Goal: Task Accomplishment & Management: Use online tool/utility

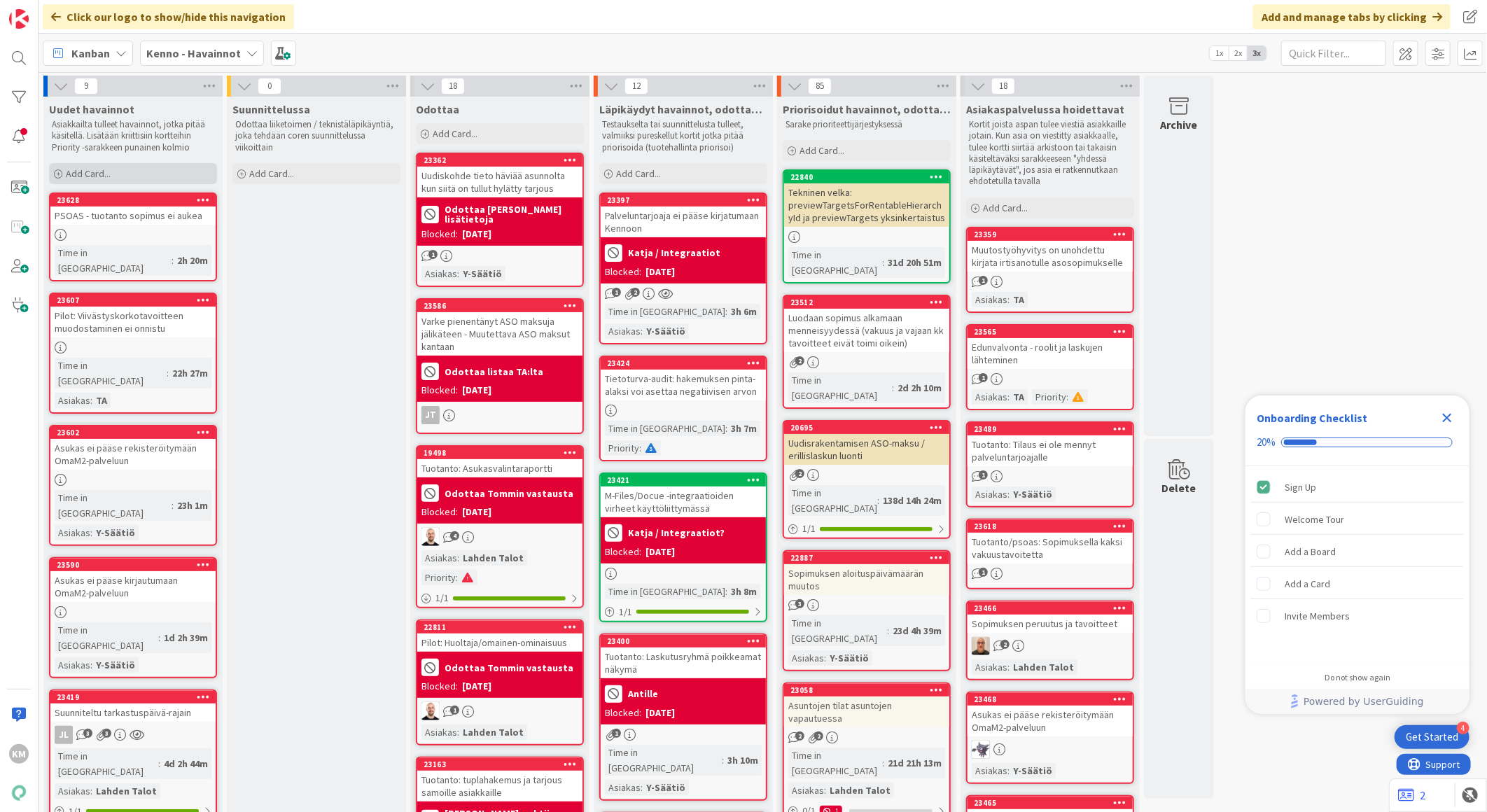
click at [106, 175] on span "Add Card..." at bounding box center [88, 174] width 45 height 13
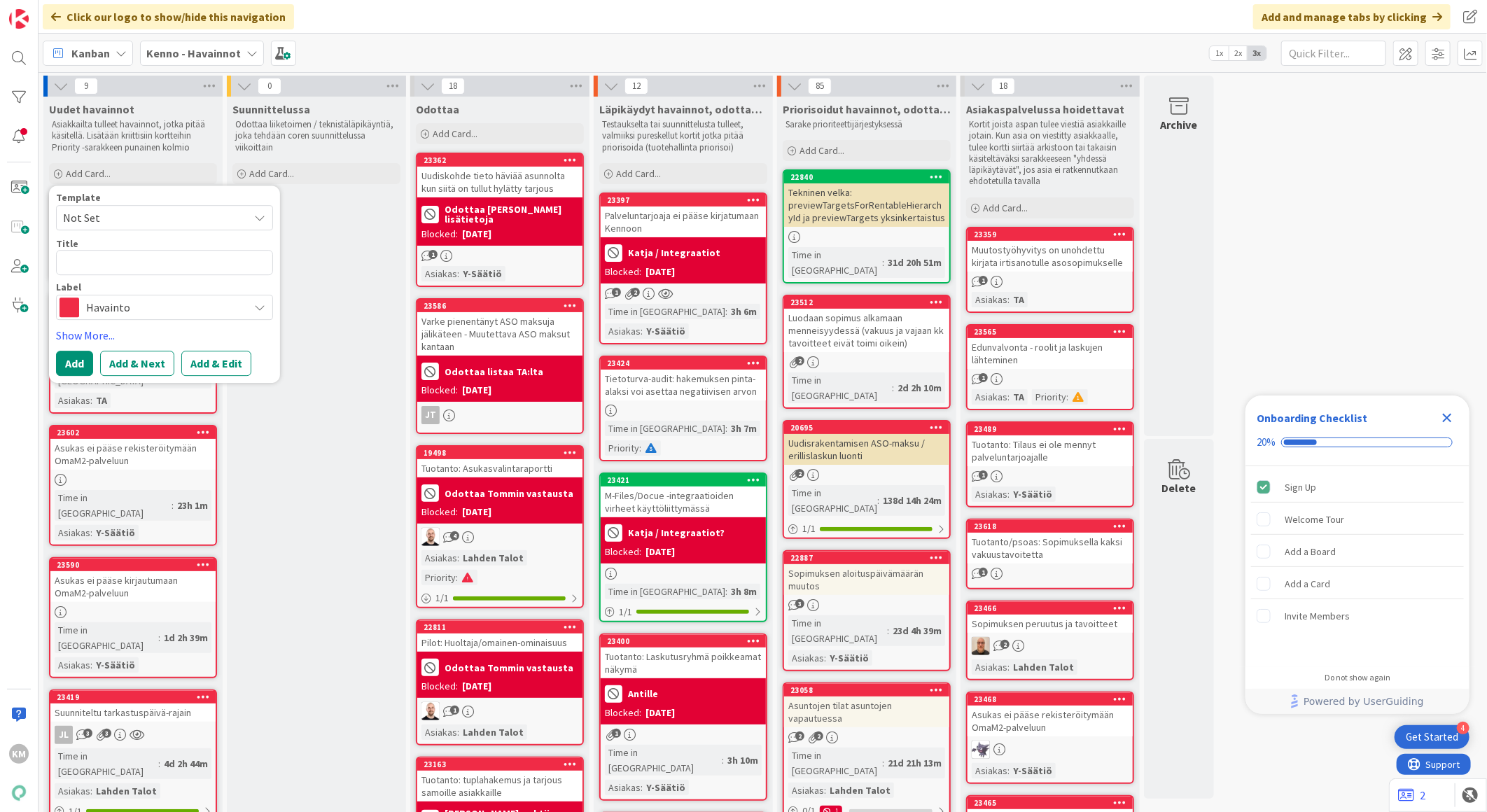
type textarea "x"
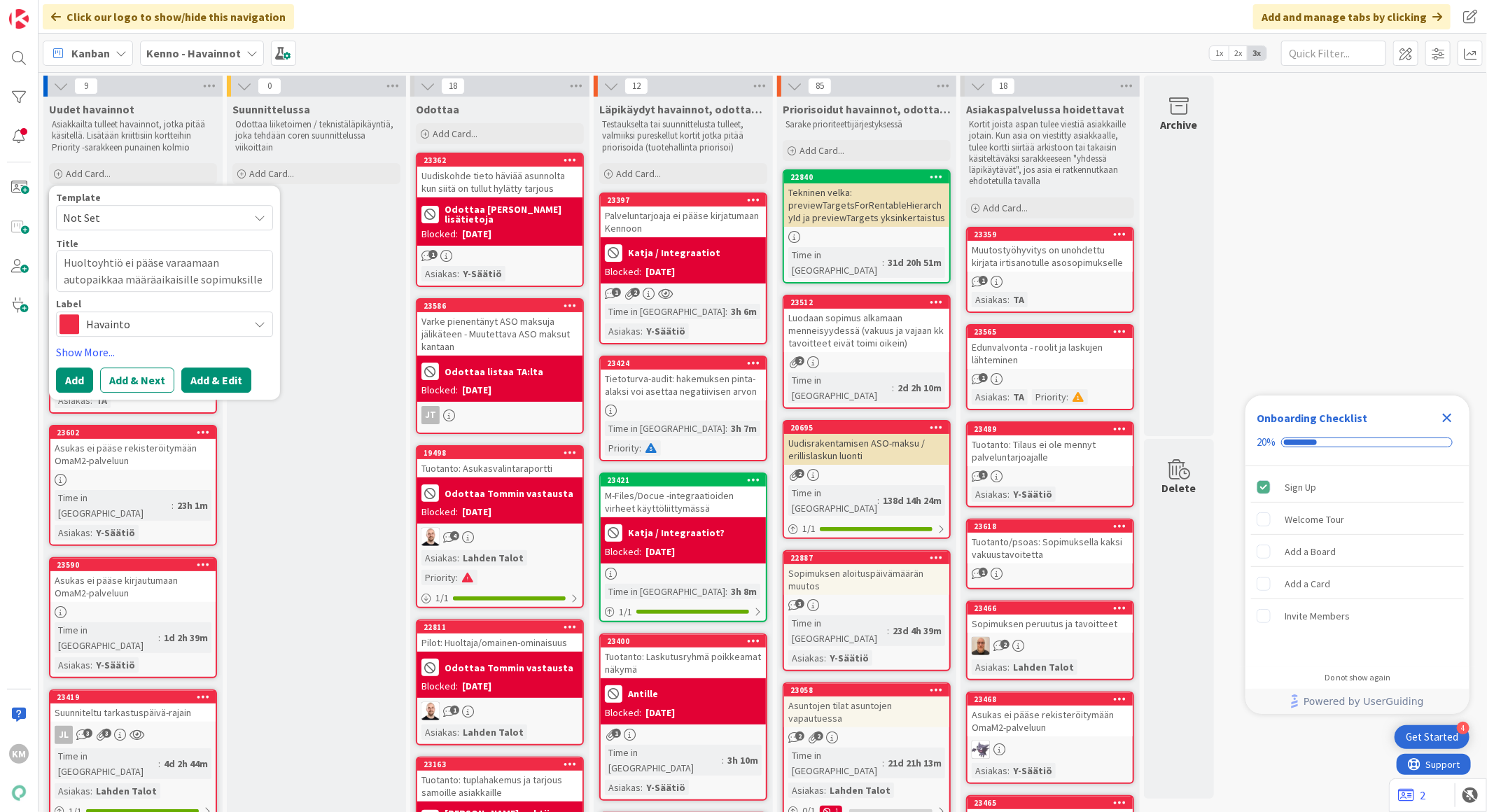
type textarea "Huoltoyhtiö ei pääse varaamaan autopaikkaa määräaikaisille sopimuksille"
click at [205, 384] on button "Add & Edit" at bounding box center [217, 379] width 70 height 25
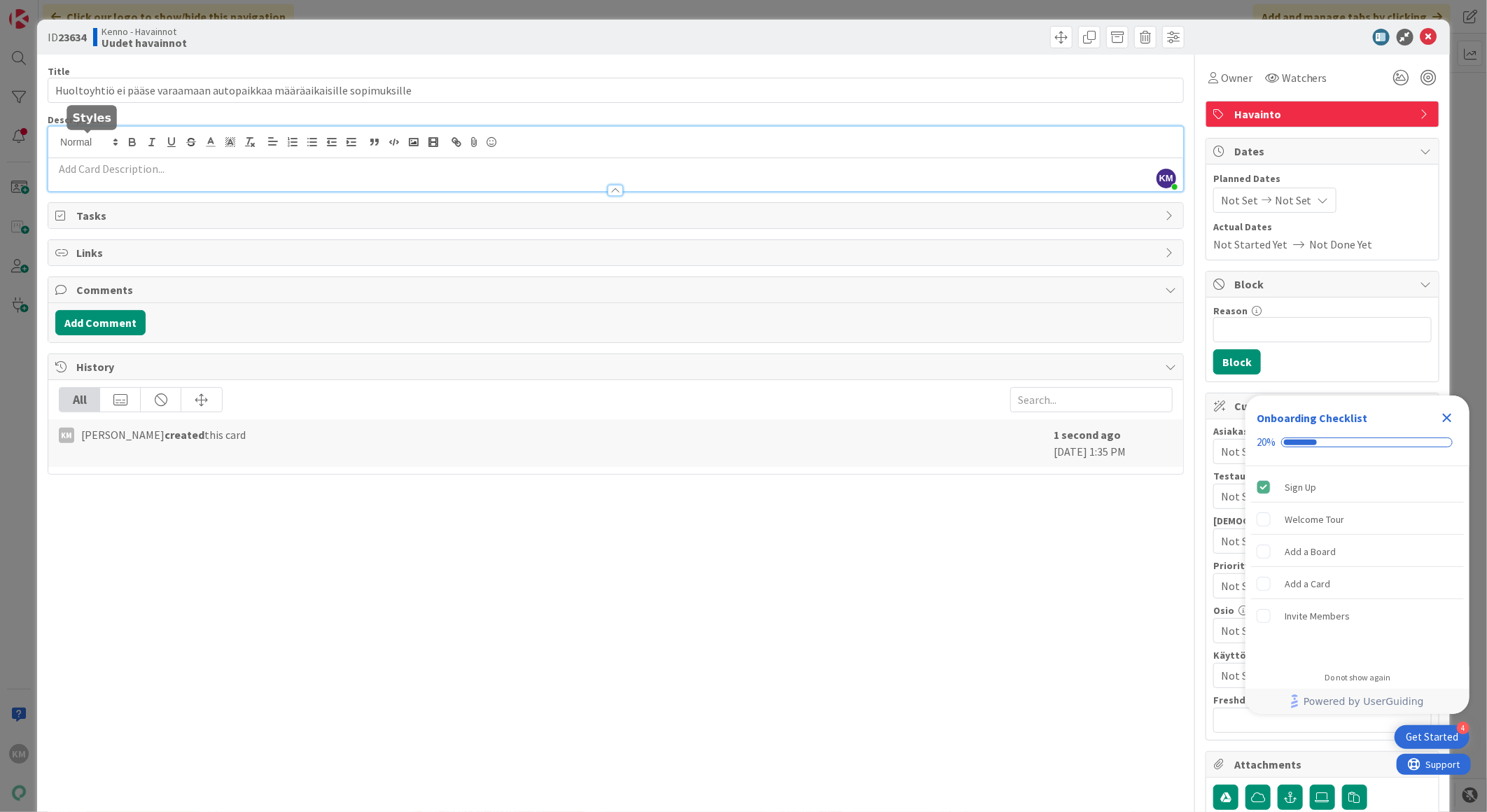
drag, startPoint x: 92, startPoint y: 141, endPoint x: 61, endPoint y: 163, distance: 38.0
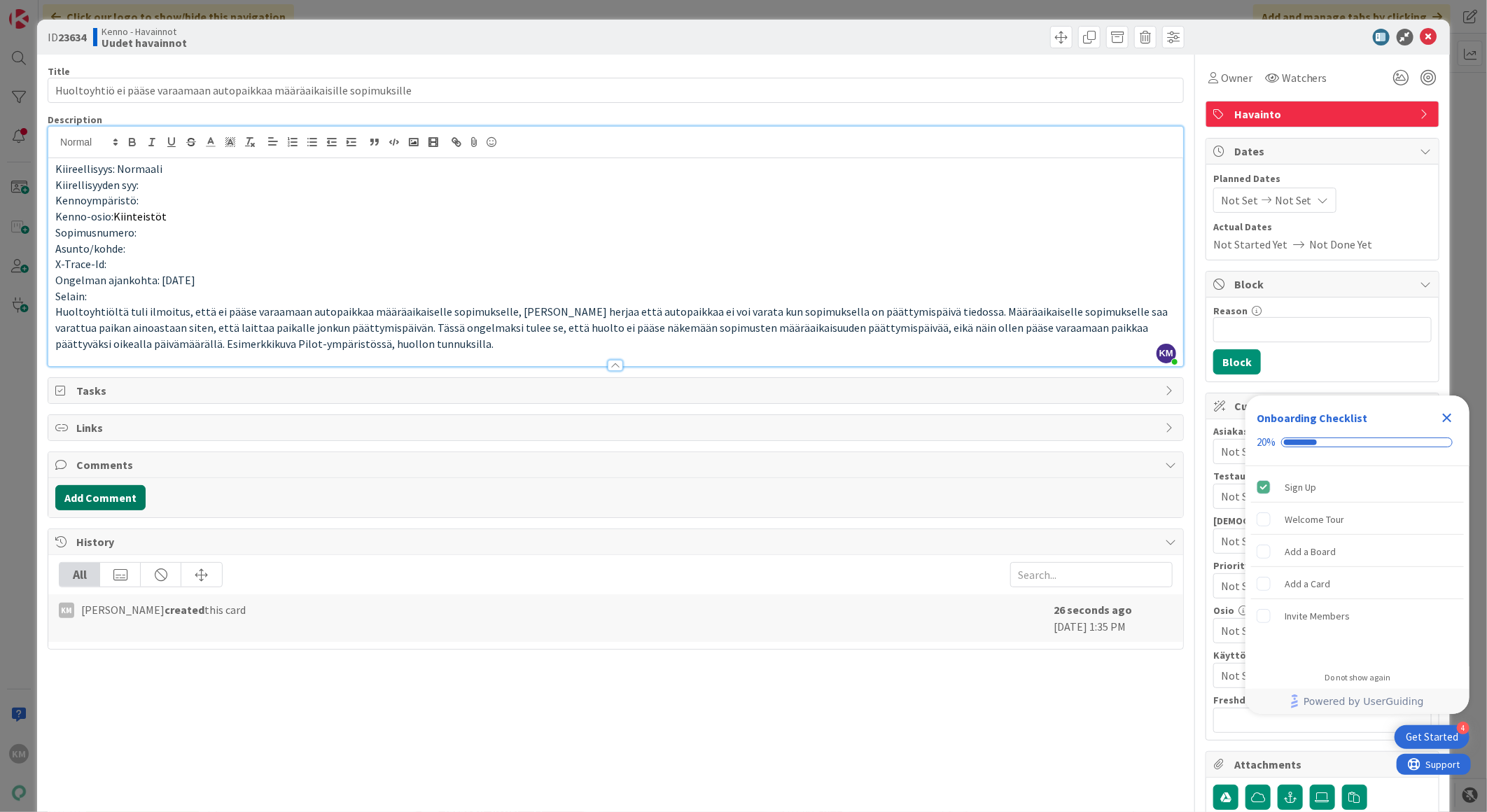
click at [123, 502] on button "Add Comment" at bounding box center [100, 497] width 91 height 25
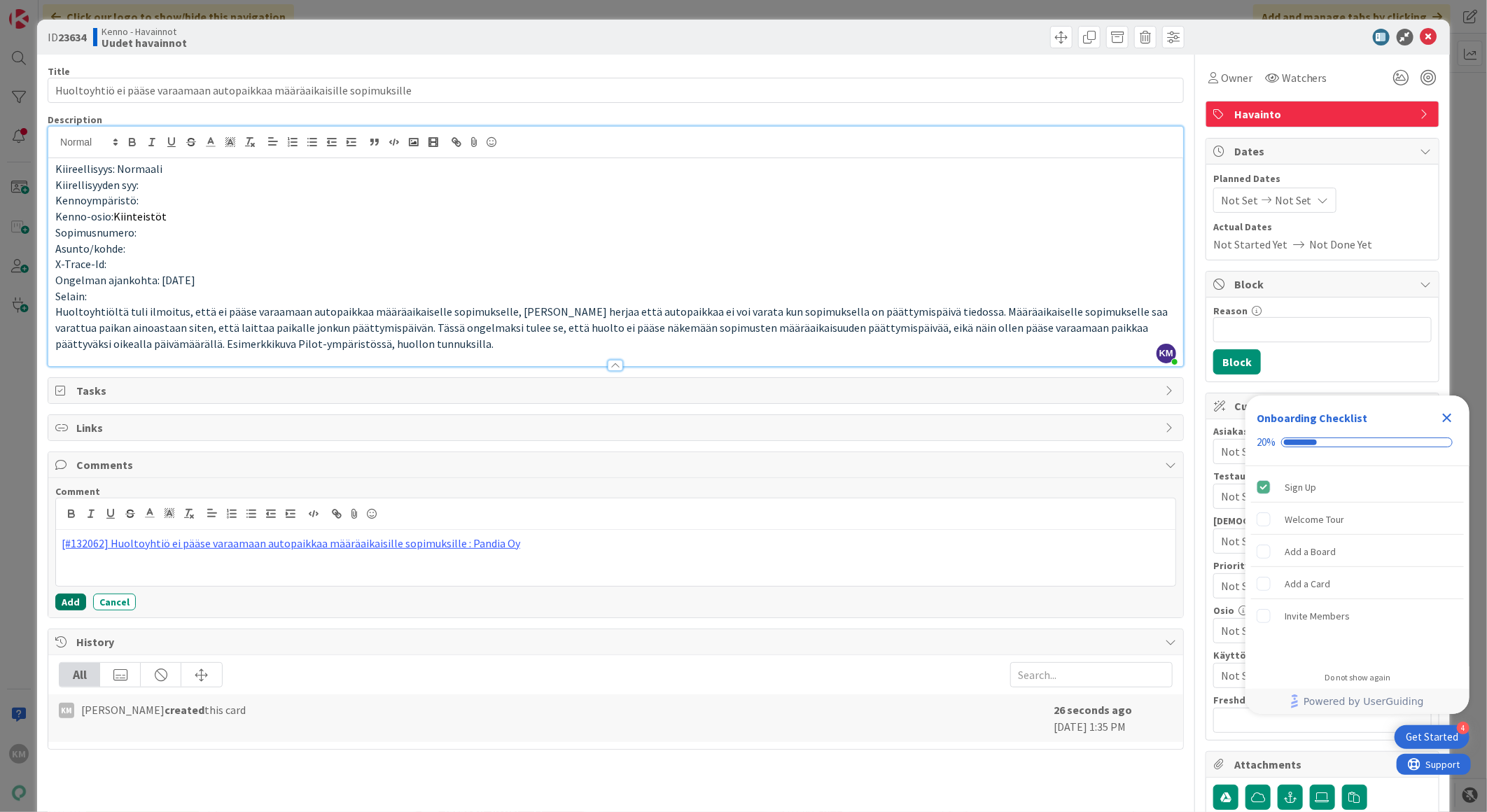
click at [74, 603] on button "Add" at bounding box center [70, 602] width 31 height 17
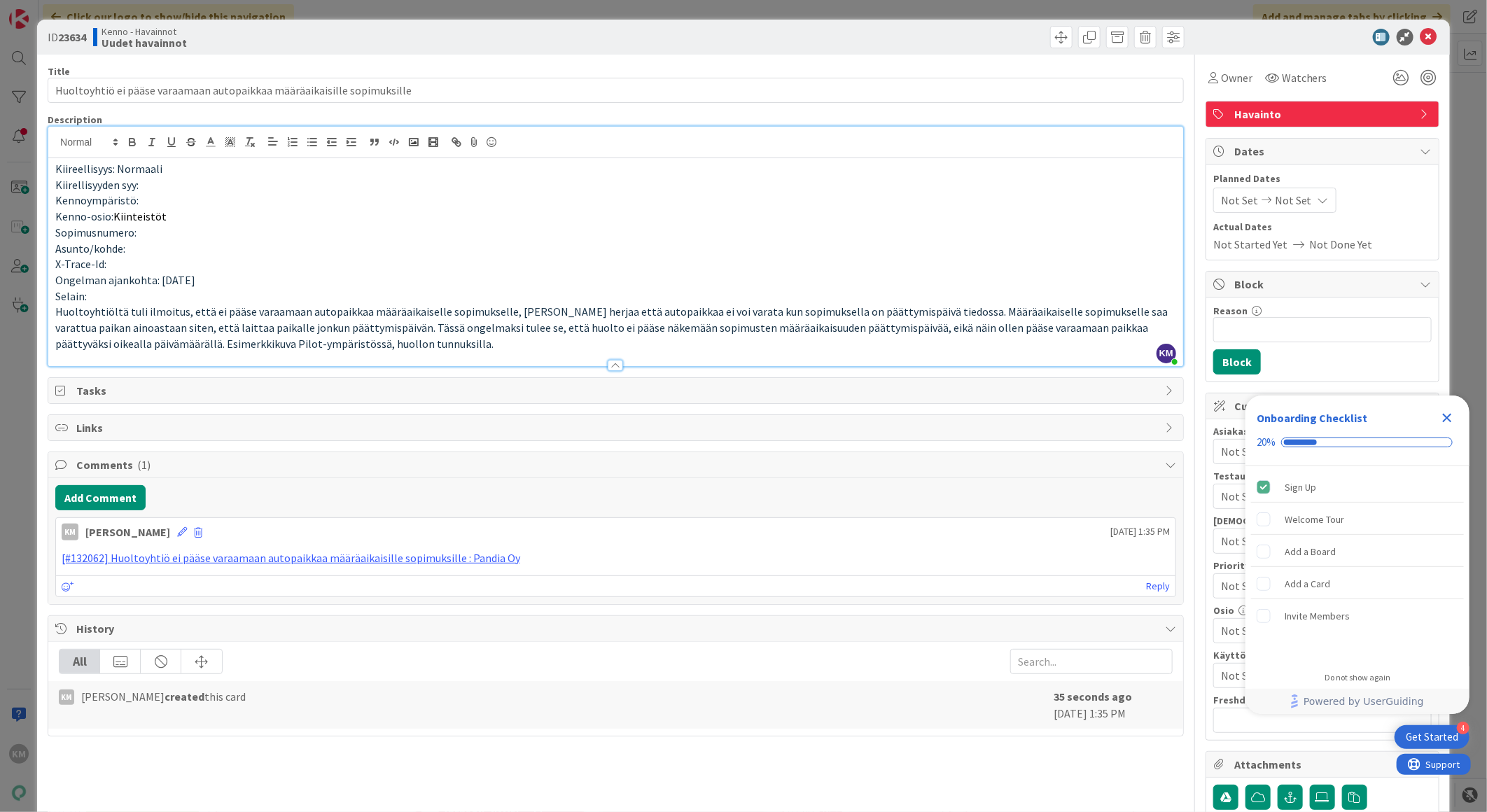
click at [1449, 416] on div "Onboarding Checklist 20%" at bounding box center [1357, 430] width 225 height 71
click at [1446, 414] on div "Onboarding Checklist 20%" at bounding box center [1357, 430] width 225 height 71
click at [1443, 417] on div "Close Checklist" at bounding box center [1447, 418] width 22 height 22
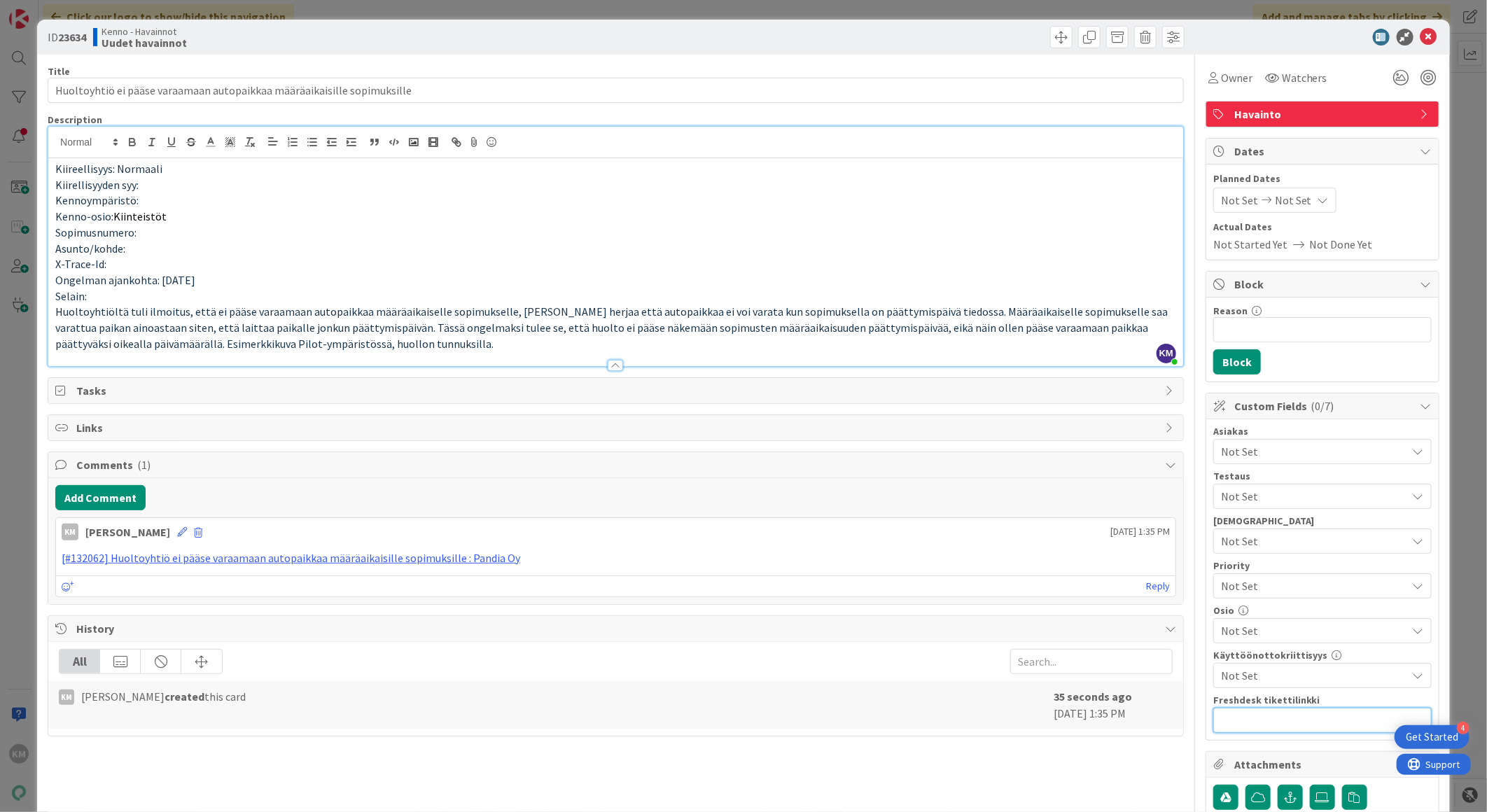
paste input "[URL][DOMAIN_NAME]"
type input "[URL][DOMAIN_NAME]"
click at [1283, 72] on span "Watchers" at bounding box center [1305, 77] width 46 height 17
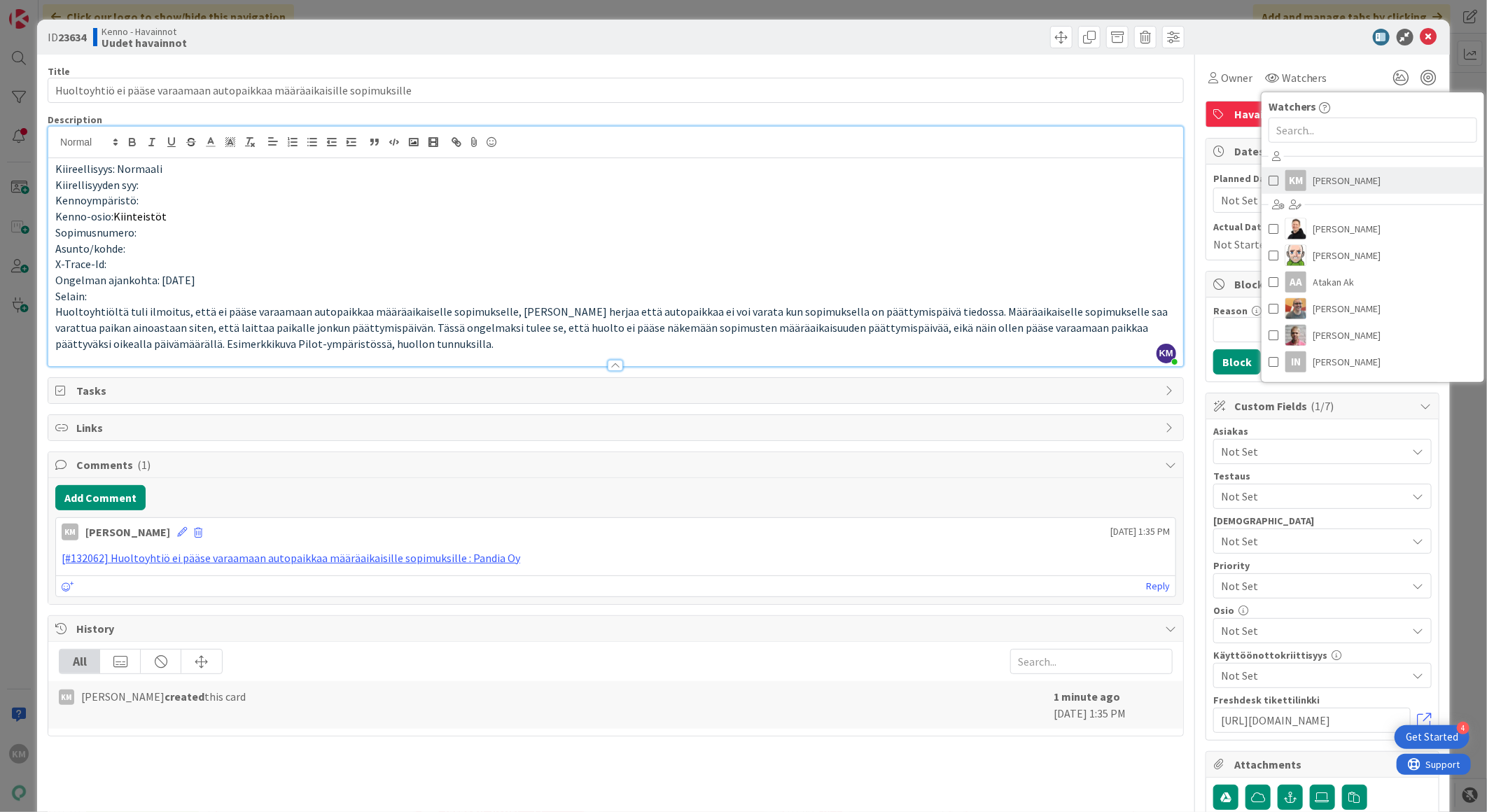
click at [1321, 180] on span "[PERSON_NAME]" at bounding box center [1347, 181] width 68 height 21
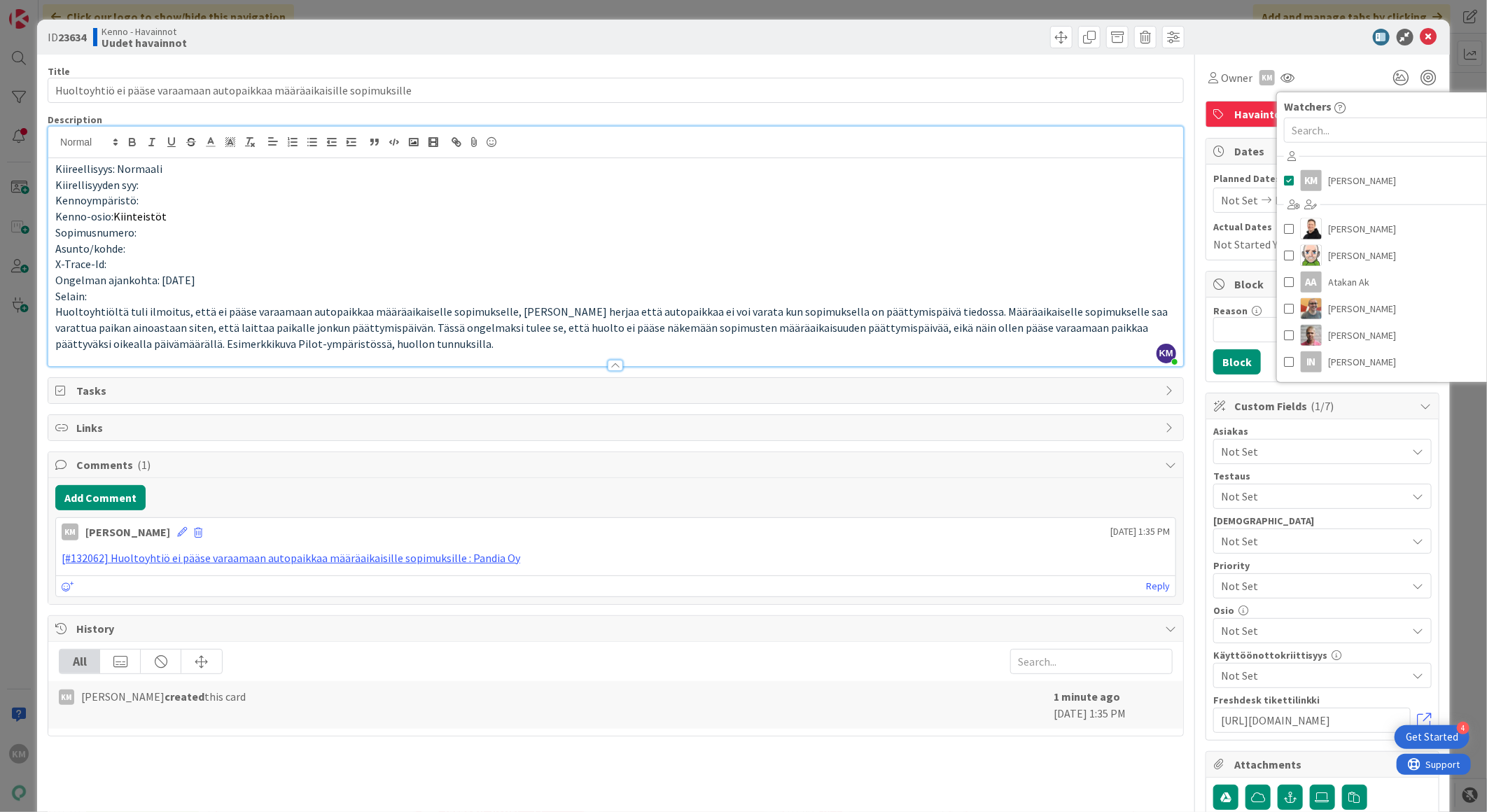
click at [1319, 31] on div at bounding box center [1315, 37] width 248 height 17
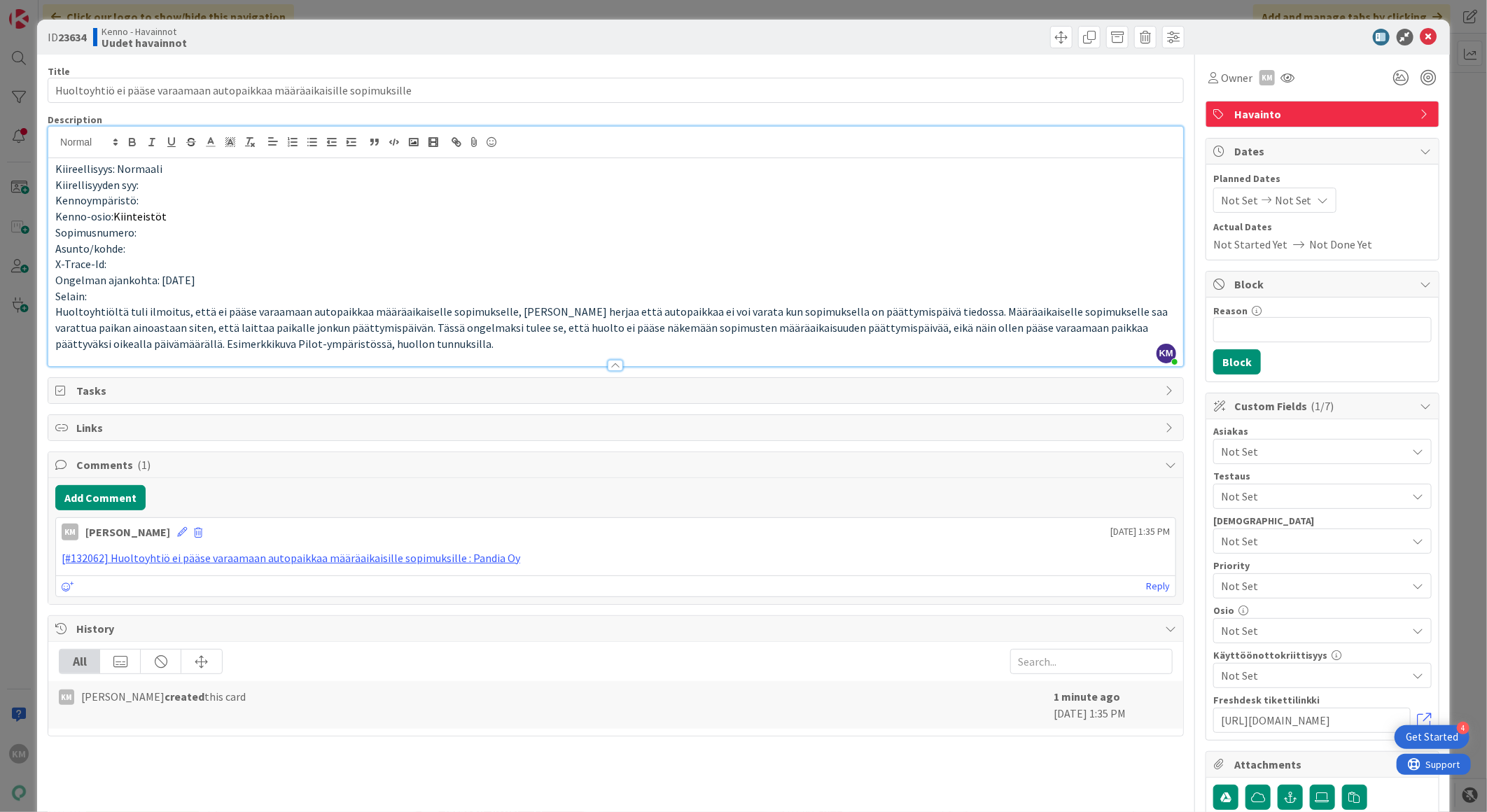
click at [1237, 453] on span "Not Set" at bounding box center [1314, 451] width 187 height 17
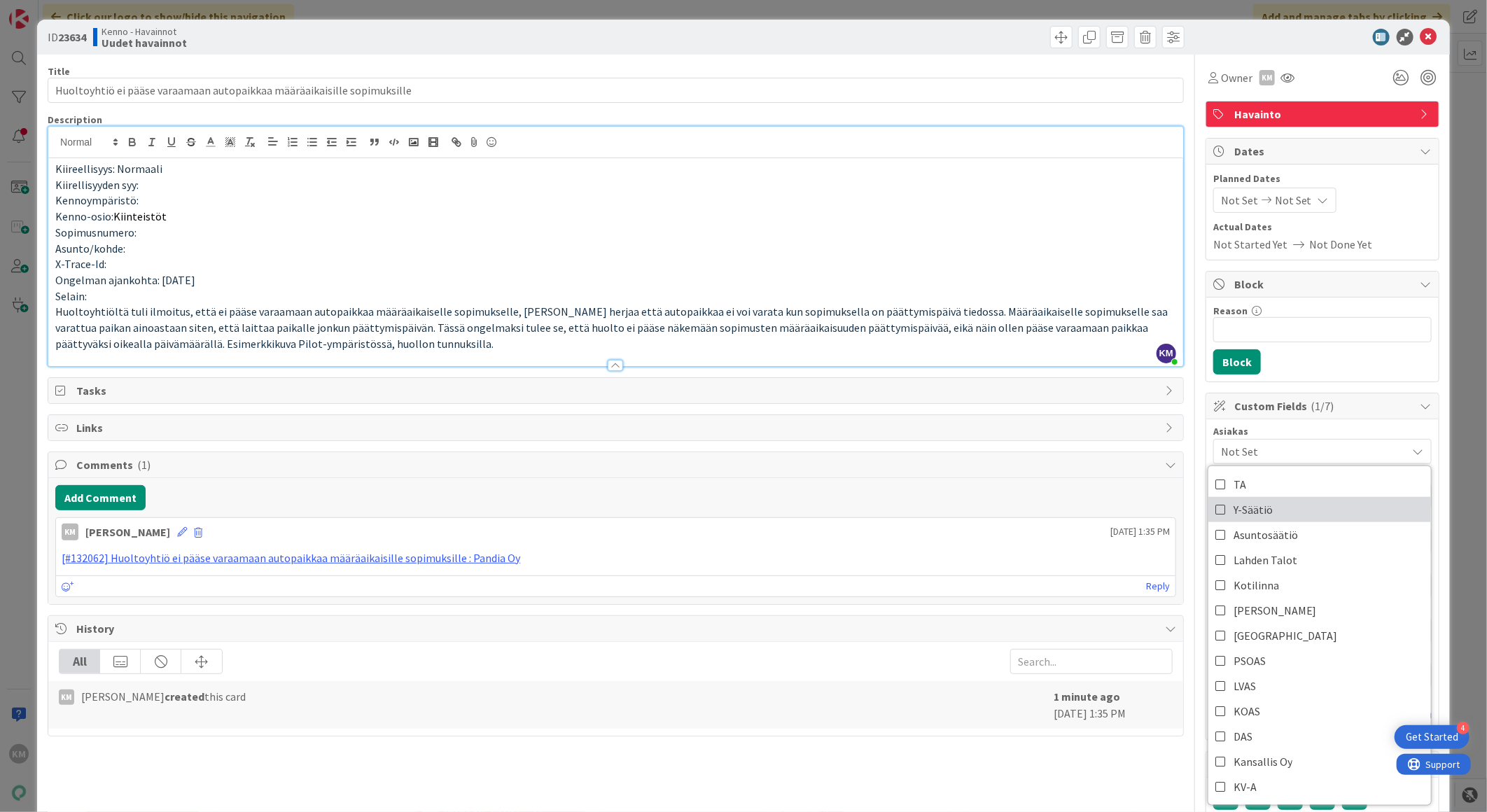
click at [1236, 507] on span "Y-Säätiö" at bounding box center [1252, 509] width 39 height 21
click at [1403, 421] on div "Asiakas Y-Säätiö TA Y-Säätiö Asuntosäätiö Lahden Talot Kotilinna JOO Pudasjärvi…" at bounding box center [1322, 579] width 233 height 320
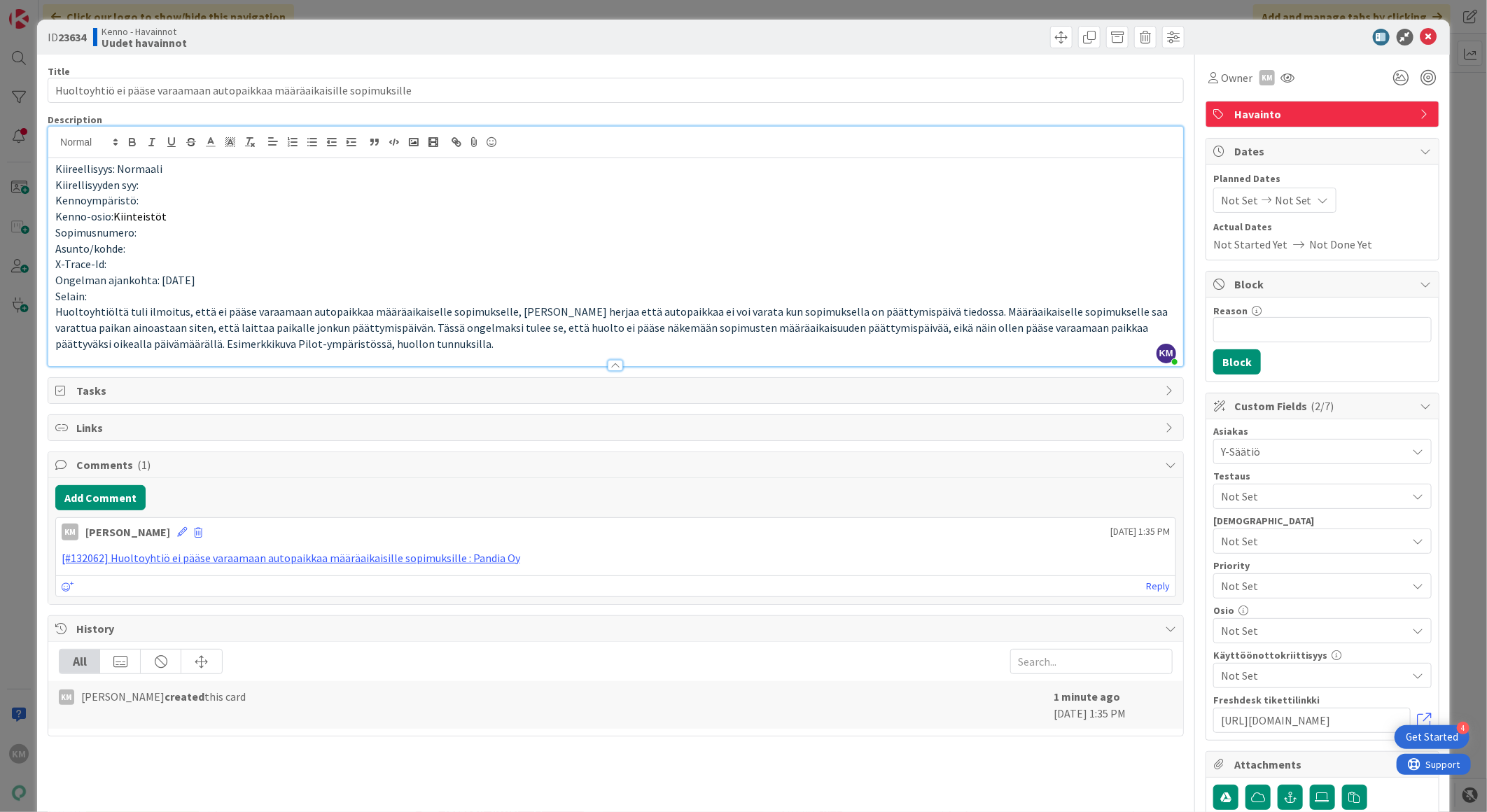
click at [80, 31] on b "23634" at bounding box center [72, 37] width 28 height 14
copy b "23634"
click at [1421, 36] on icon at bounding box center [1429, 37] width 17 height 17
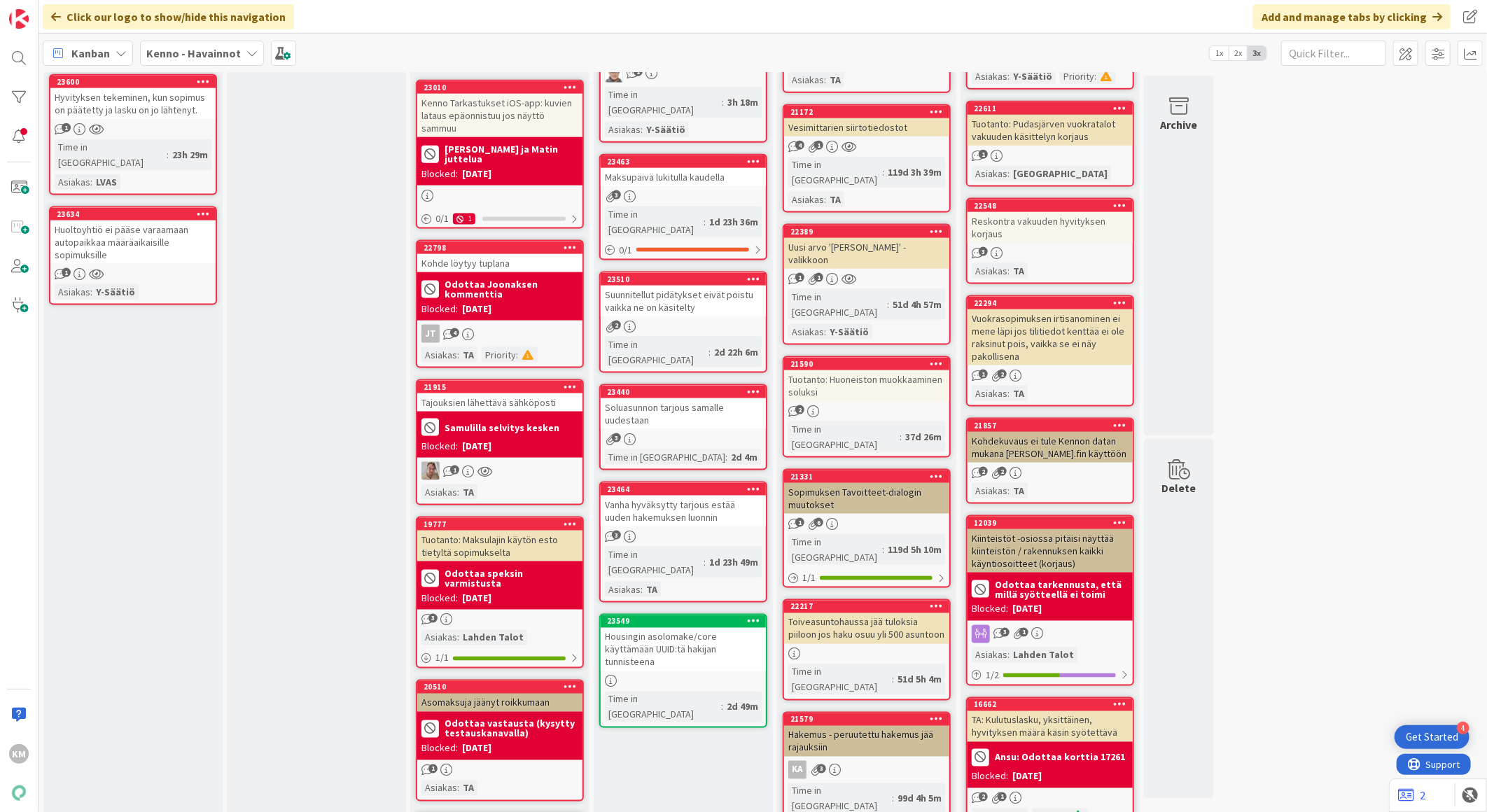
scroll to position [1011, 0]
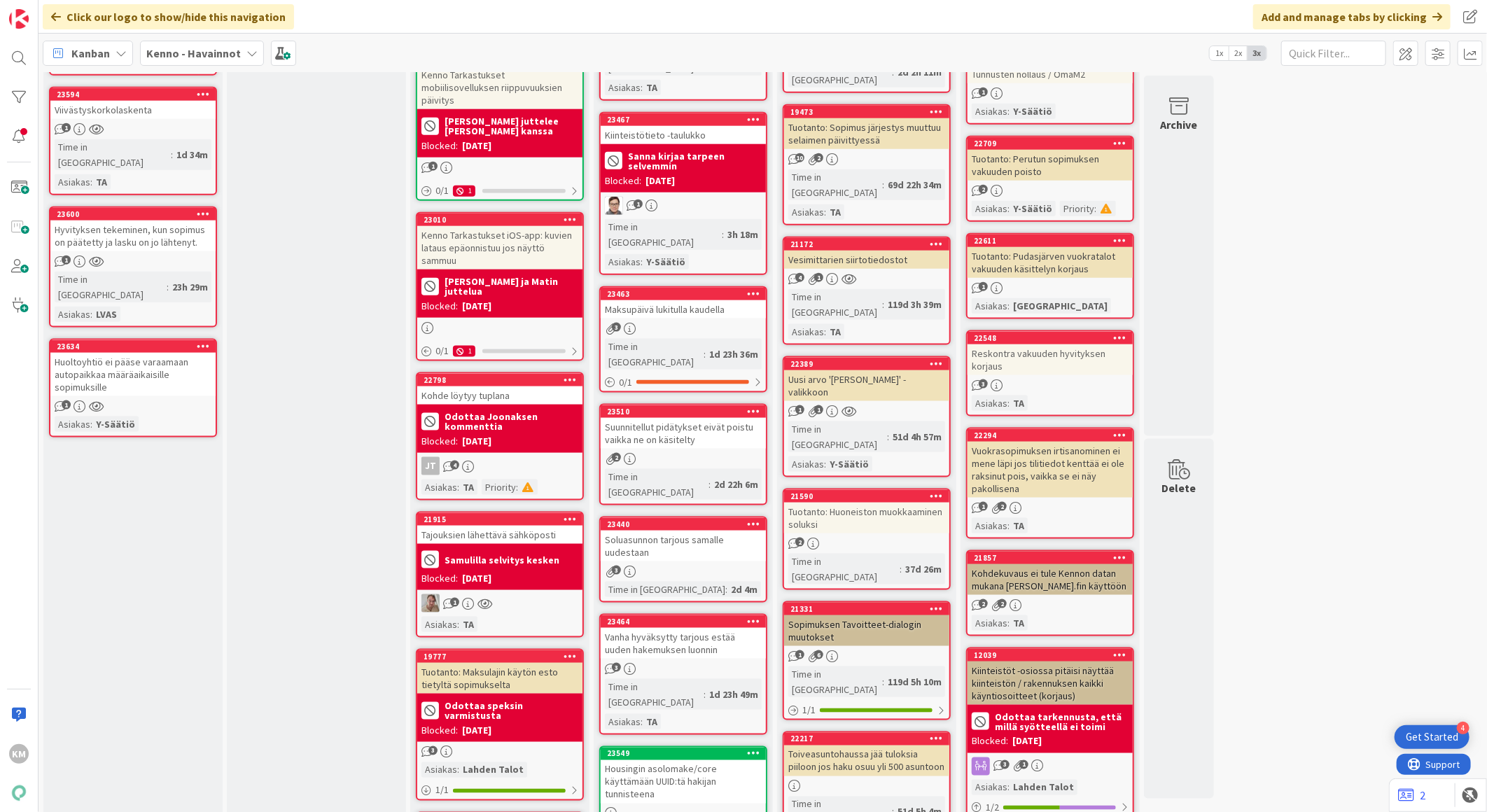
click at [152, 353] on div "Huoltoyhtiö ei pääse varaamaan autopaikkaa määräaikaisille sopimuksille" at bounding box center [134, 375] width 166 height 44
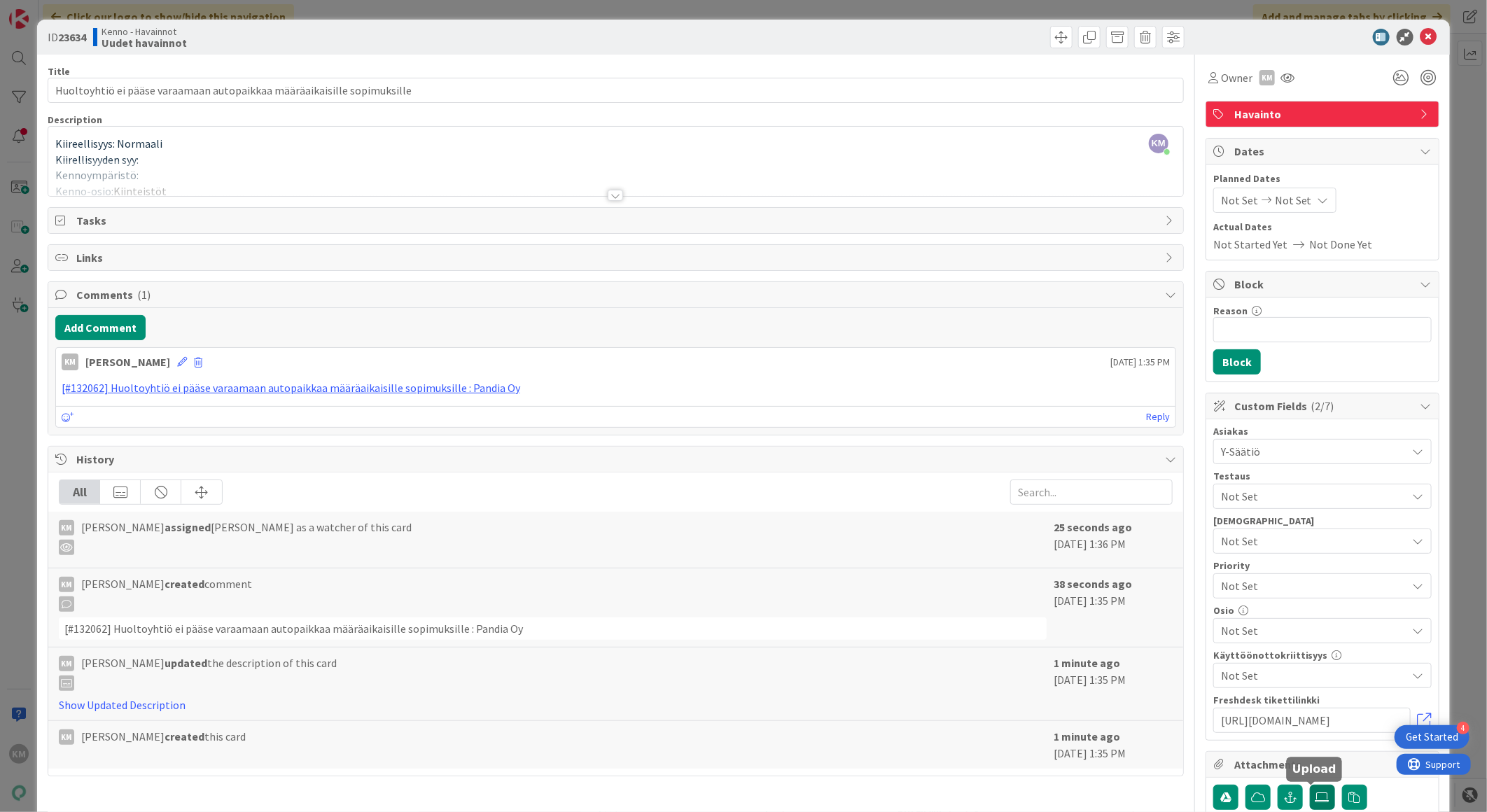
click at [1315, 799] on icon at bounding box center [1322, 797] width 14 height 11
click at [1310, 785] on input "file" at bounding box center [1310, 785] width 0 height 0
click at [1421, 36] on icon at bounding box center [1429, 37] width 17 height 17
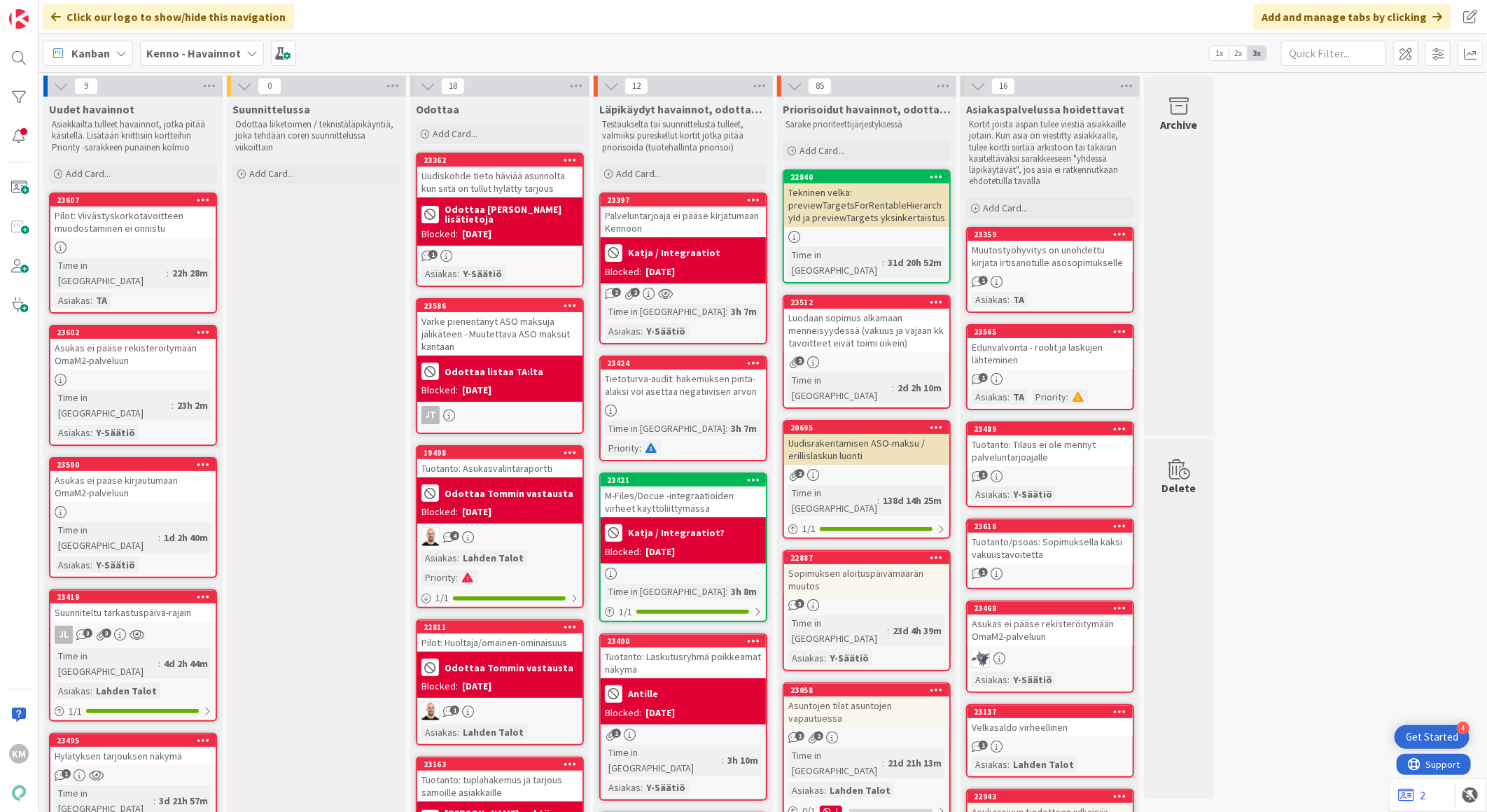
click at [1019, 634] on div "Asukas ei pääse rekisteröitymään OmaM2-palveluun" at bounding box center [1051, 629] width 166 height 31
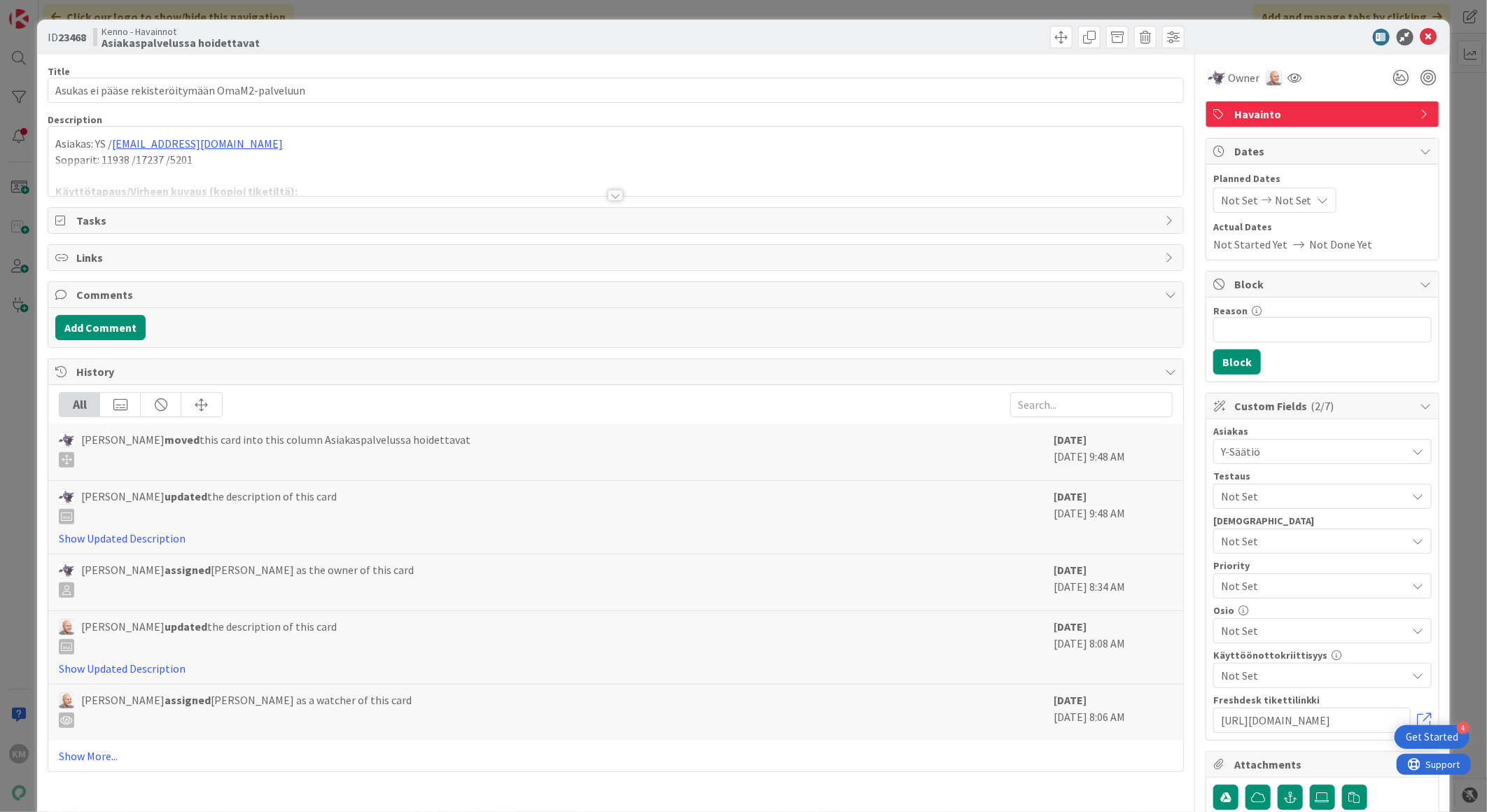
click at [610, 192] on div at bounding box center [615, 195] width 15 height 11
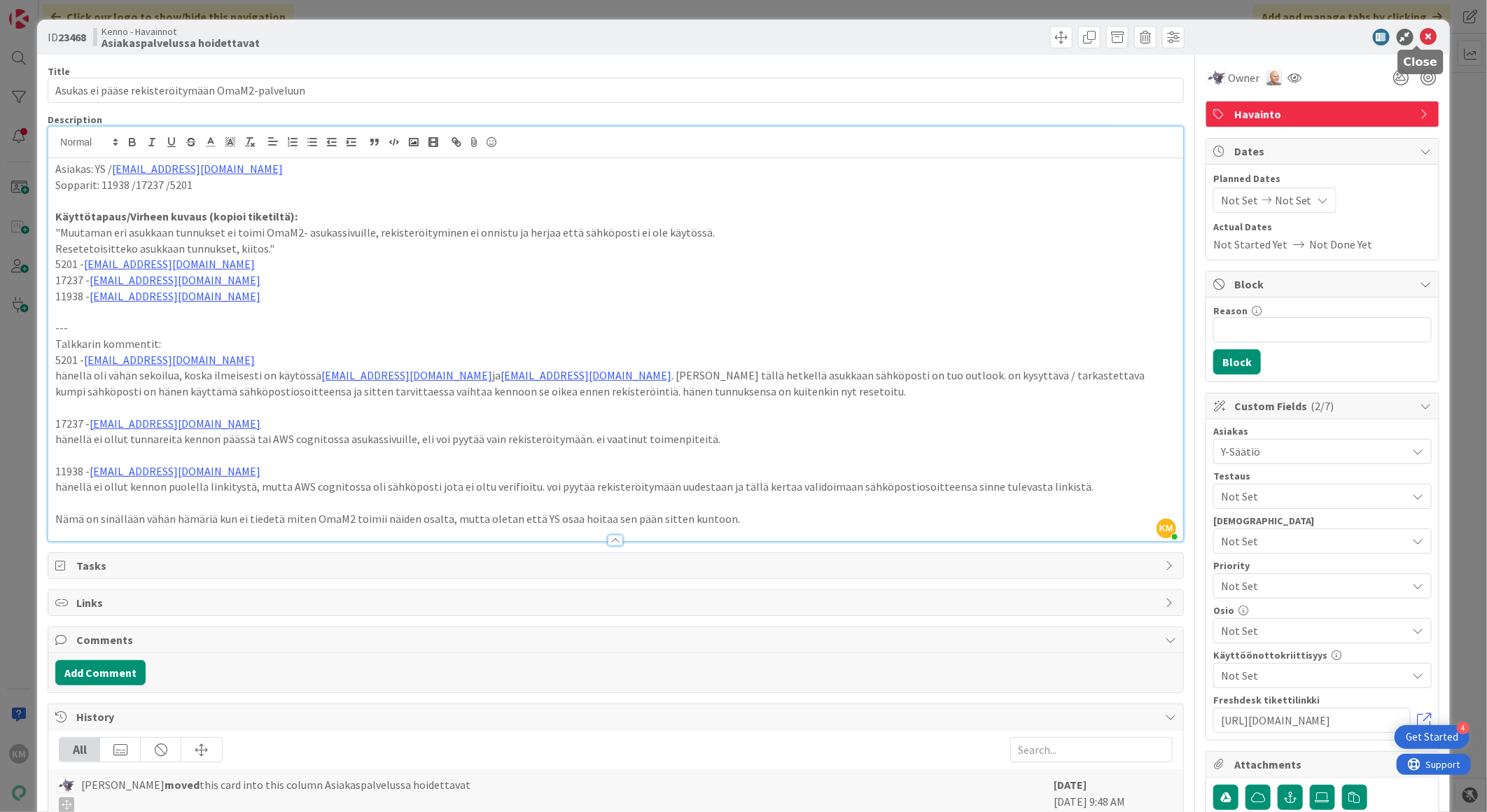
click at [1423, 29] on icon at bounding box center [1429, 37] width 17 height 17
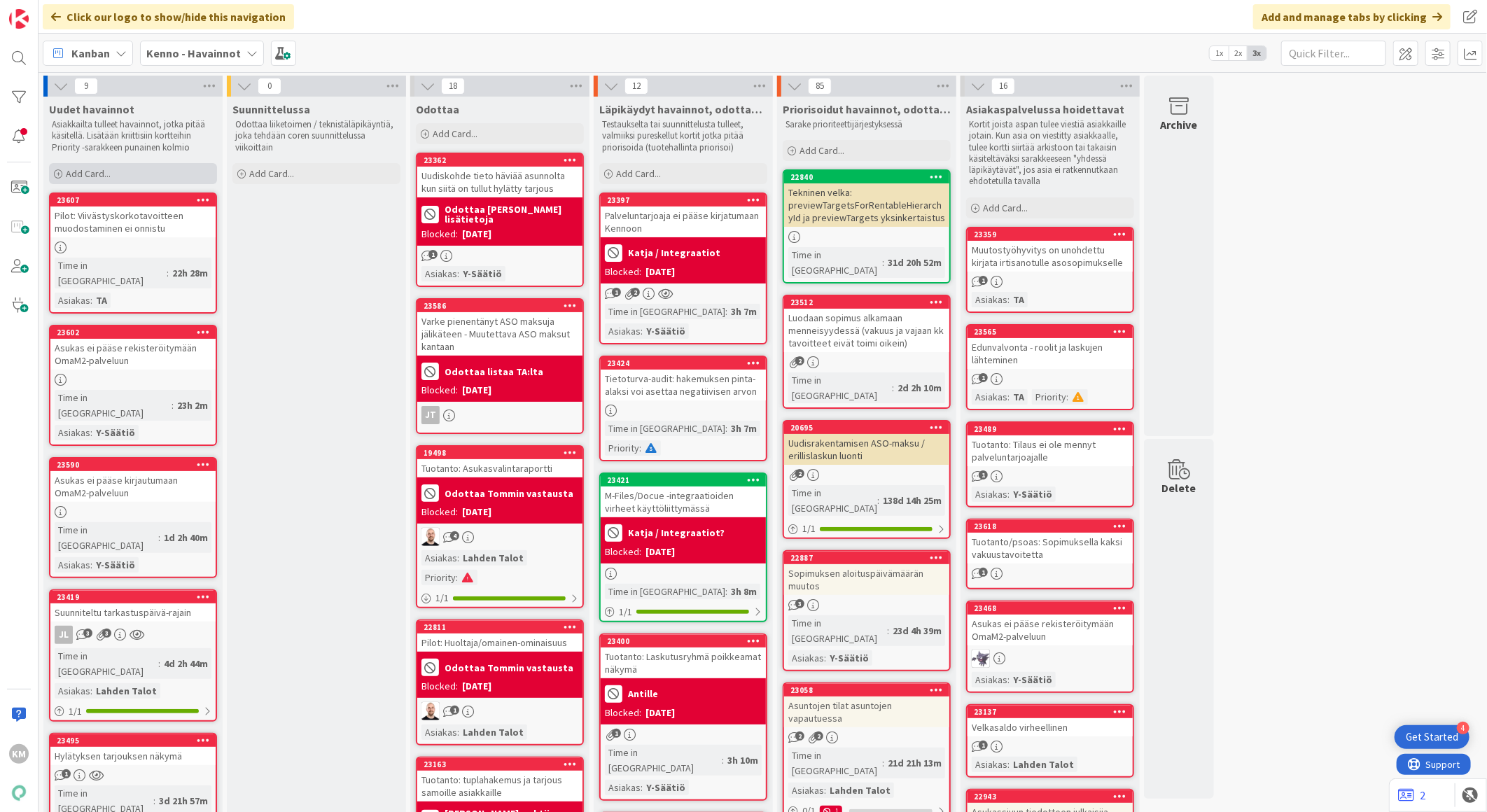
click at [91, 168] on span "Add Card..." at bounding box center [88, 174] width 45 height 13
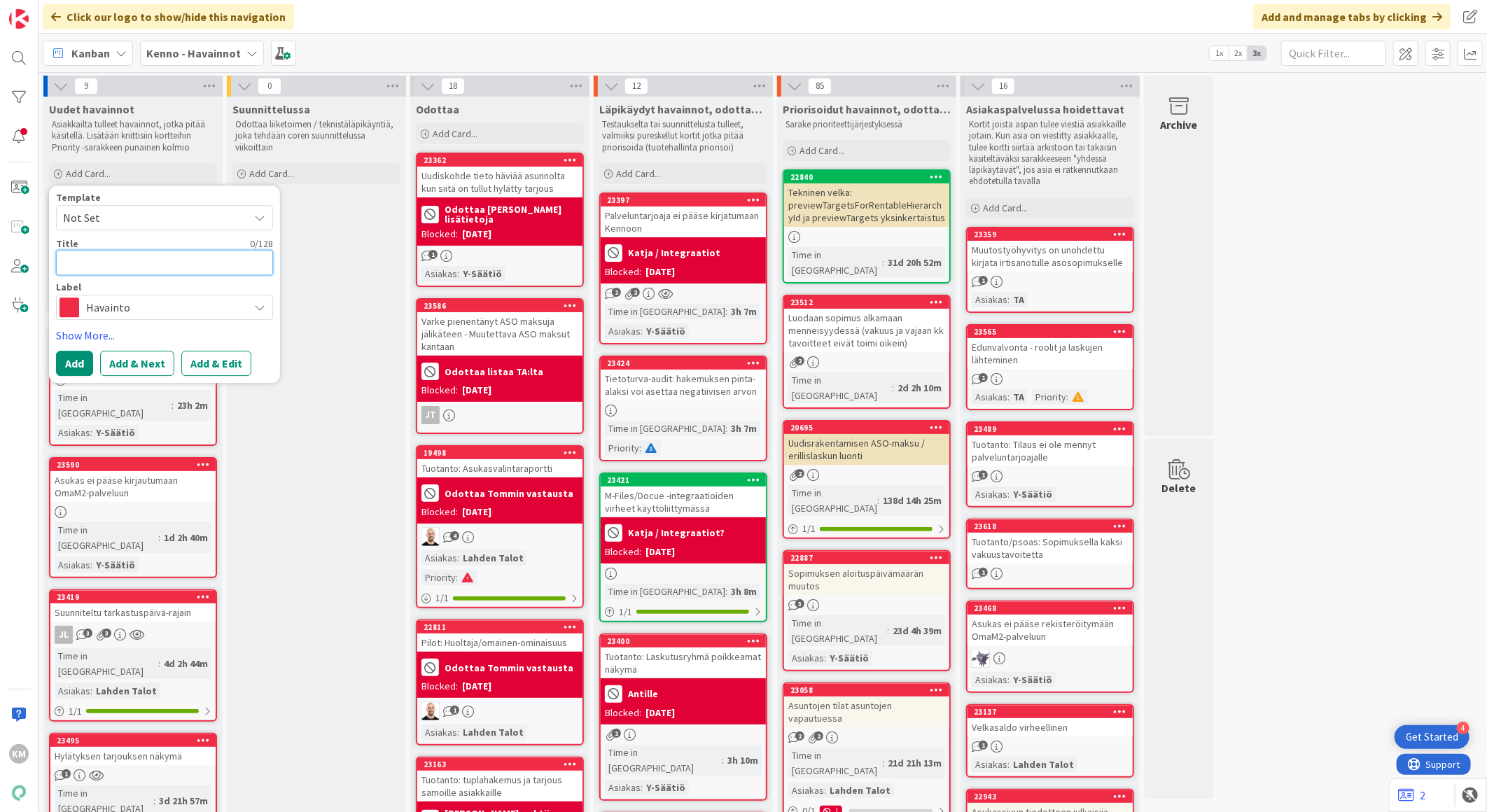
paste textarea "Asukas ei pääse kirjautumaan / rekisteöritymään OmaM2-palveluun"
type textarea "x"
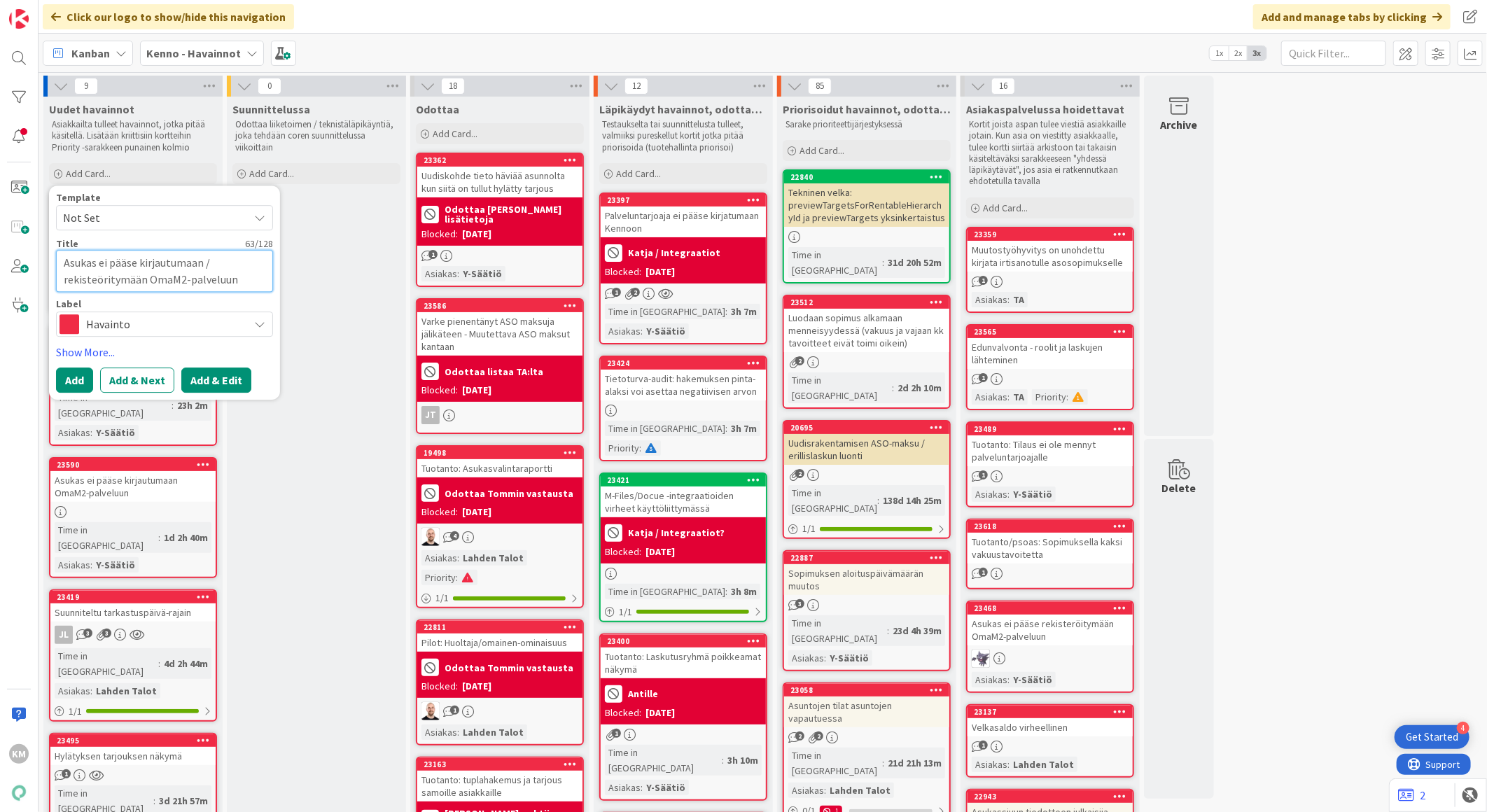
type textarea "Asukas ei pääse kirjautumaan / rekisteöritymään OmaM2-palveluun"
click at [205, 374] on button "Add & Edit" at bounding box center [217, 379] width 70 height 25
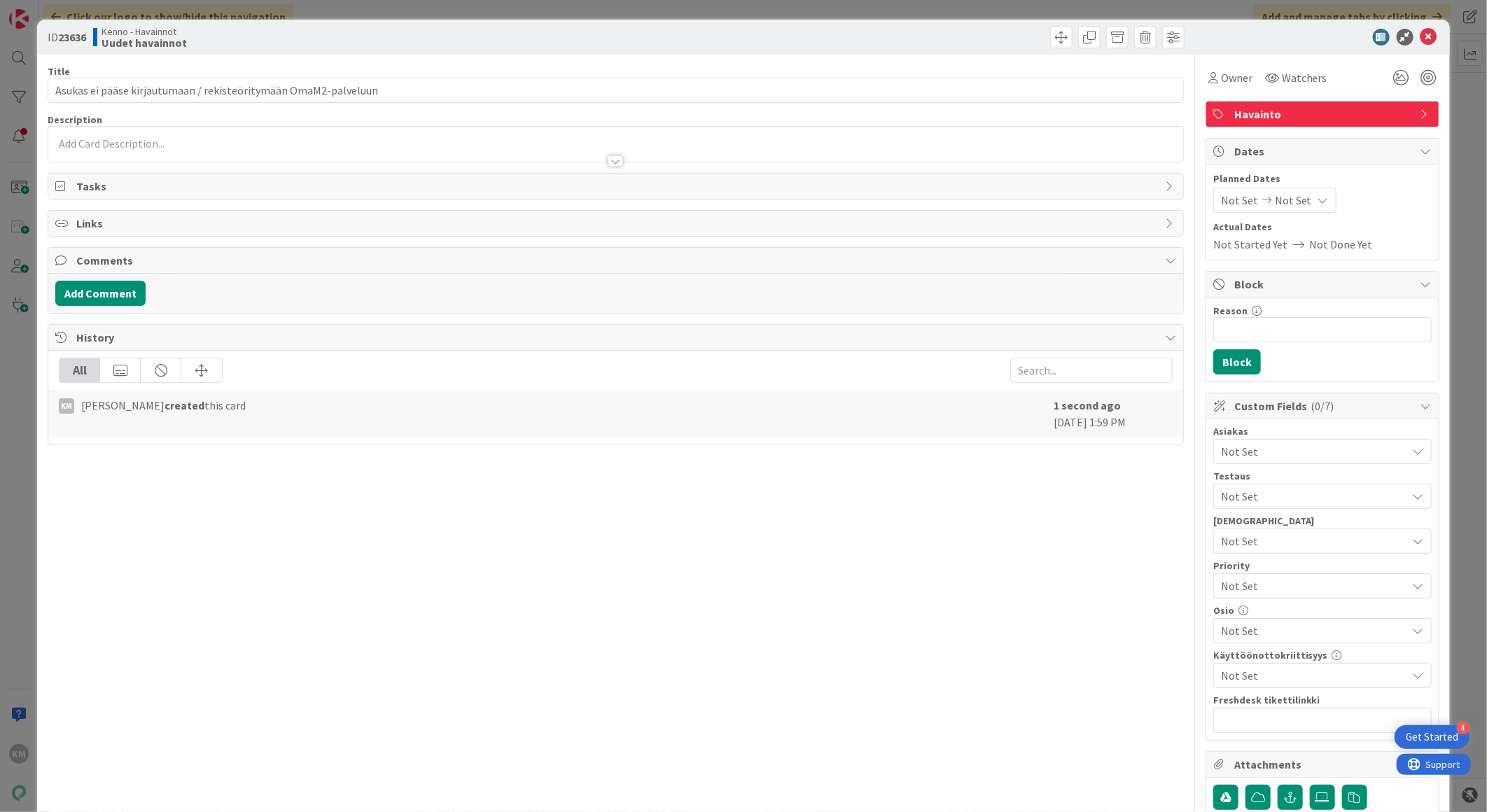
click at [97, 138] on div at bounding box center [615, 144] width 1135 height 35
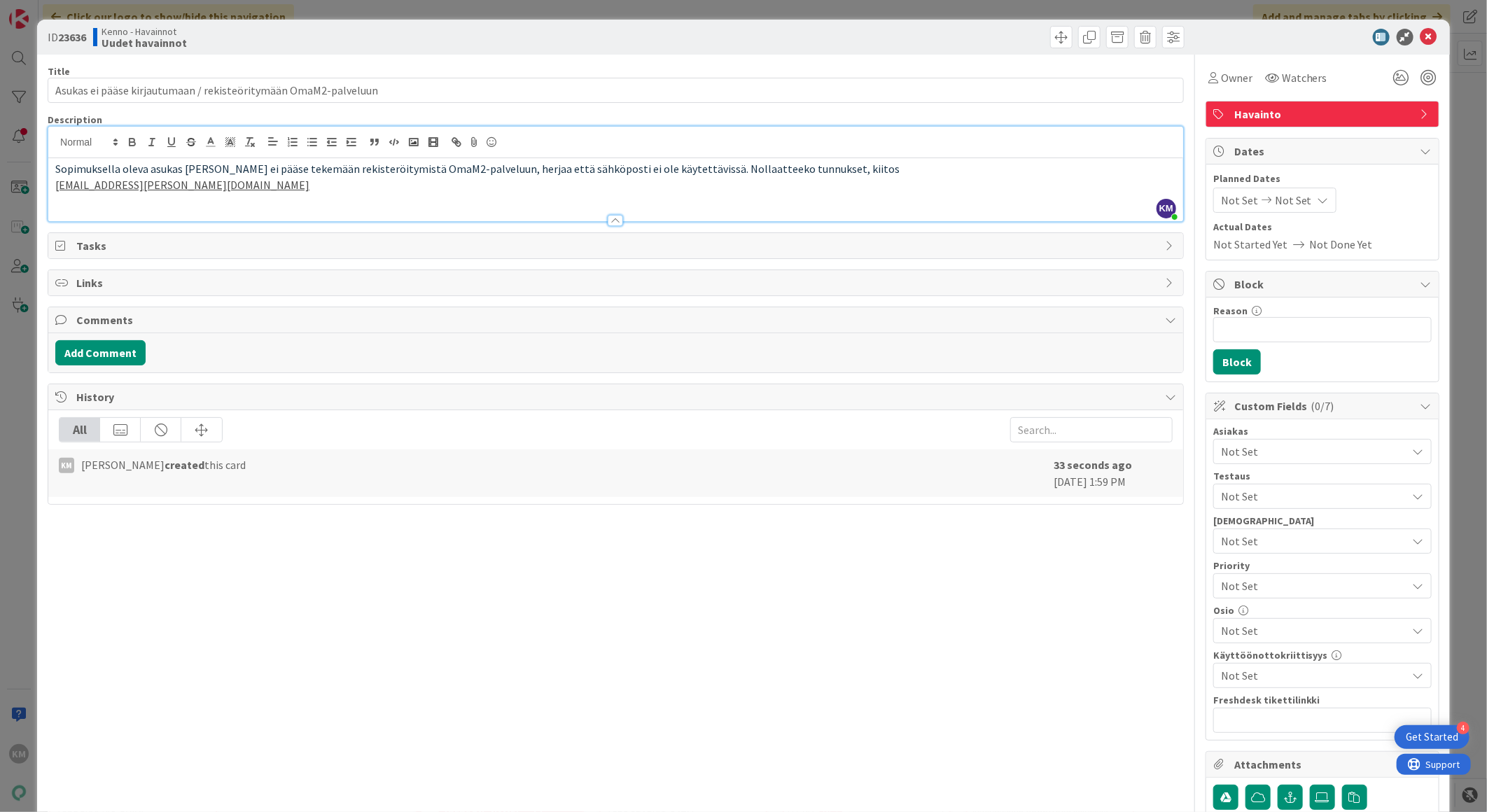
click at [816, 167] on span "Sopimuksella oleva asukas [PERSON_NAME] ei pääse tekemään rekisteröitymistä Oma…" at bounding box center [477, 169] width 844 height 14
click at [816, 166] on span "Sopimuksella oleva asukas [PERSON_NAME] ei pääse tekemään rekisteröitymistä Oma…" at bounding box center [477, 169] width 844 height 14
click at [99, 354] on button "Add Comment" at bounding box center [100, 352] width 91 height 25
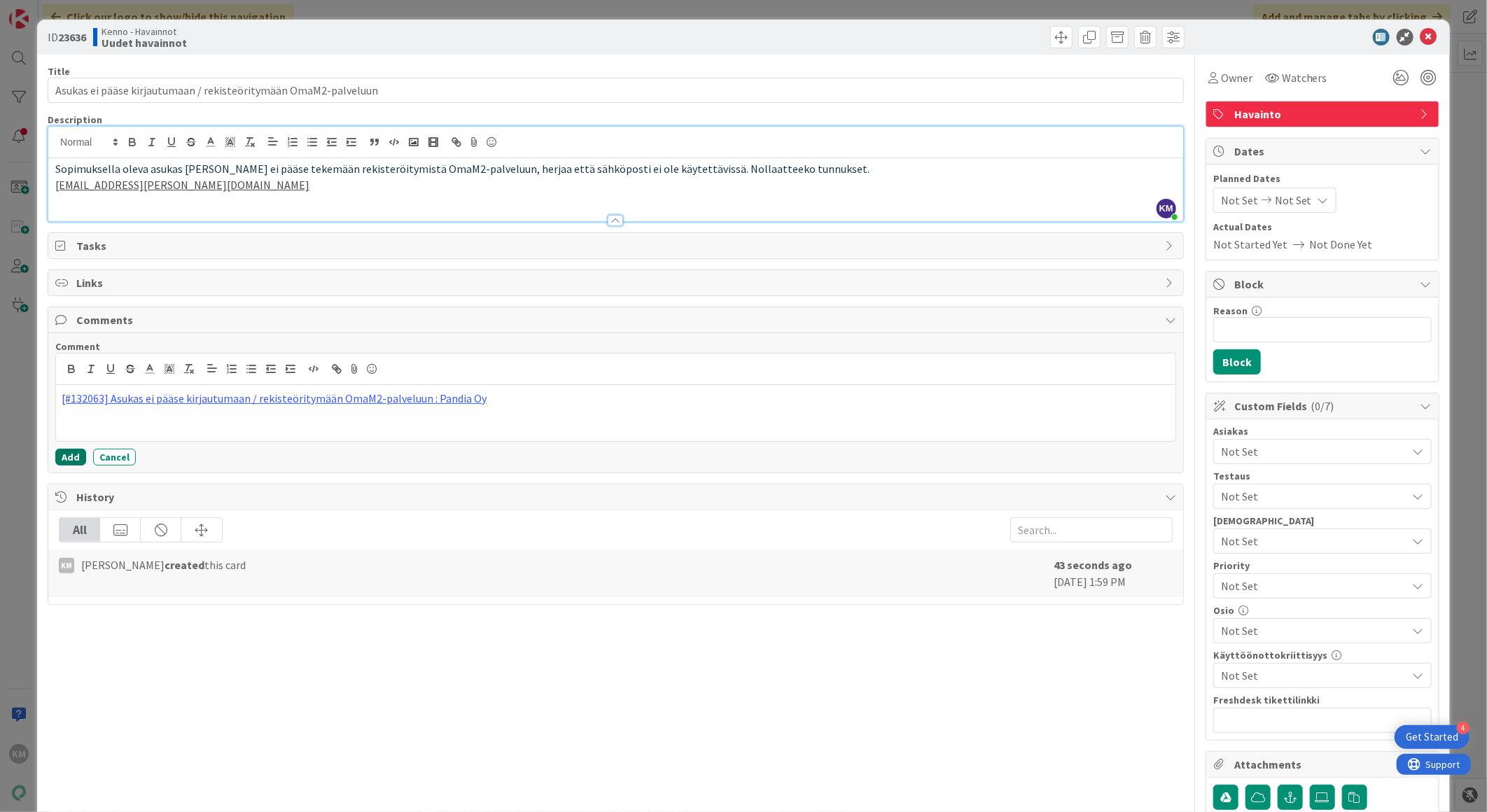
click at [66, 452] on button "Add" at bounding box center [70, 457] width 31 height 17
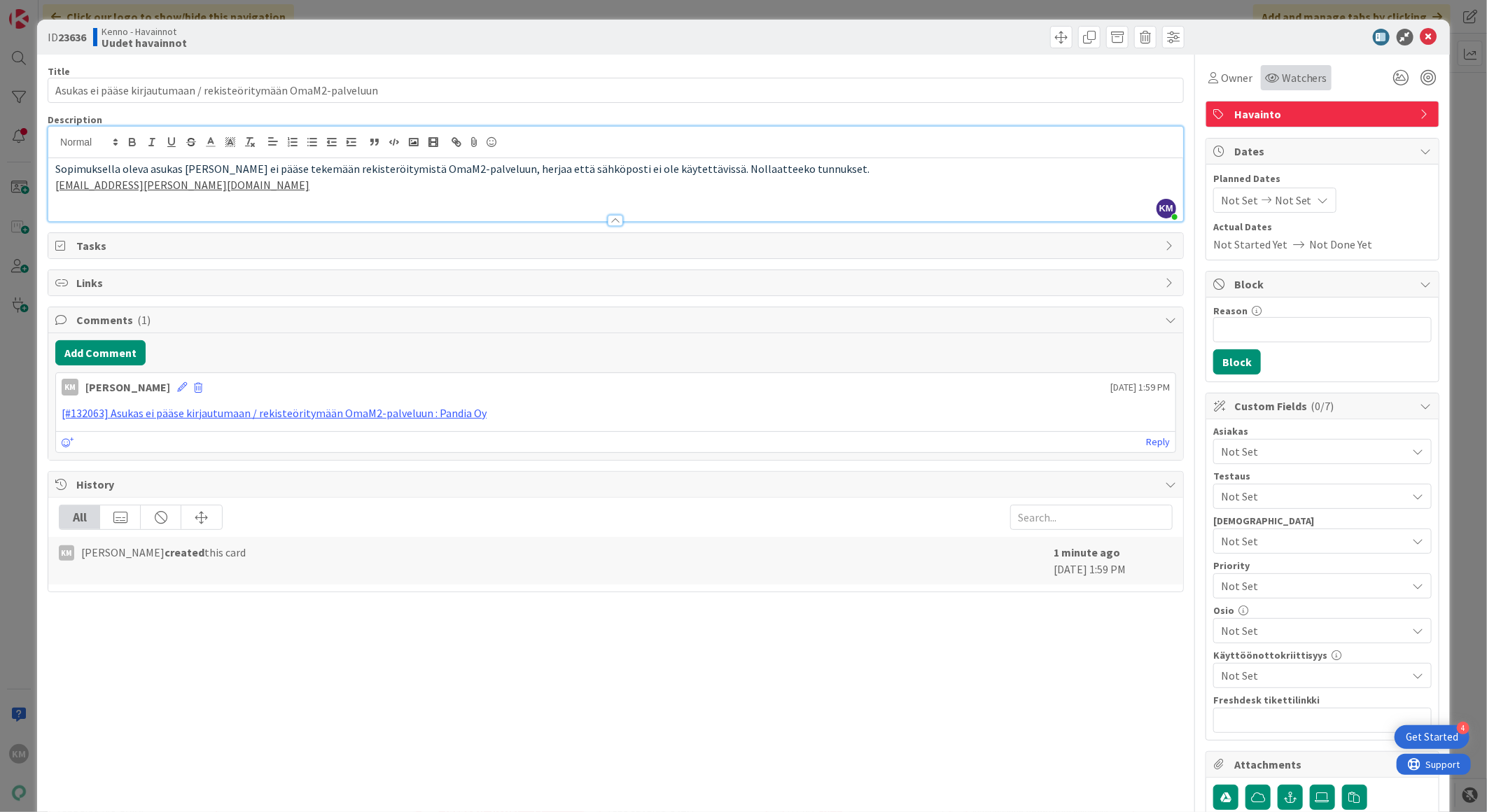
click at [1287, 74] on span "Watchers" at bounding box center [1305, 77] width 46 height 17
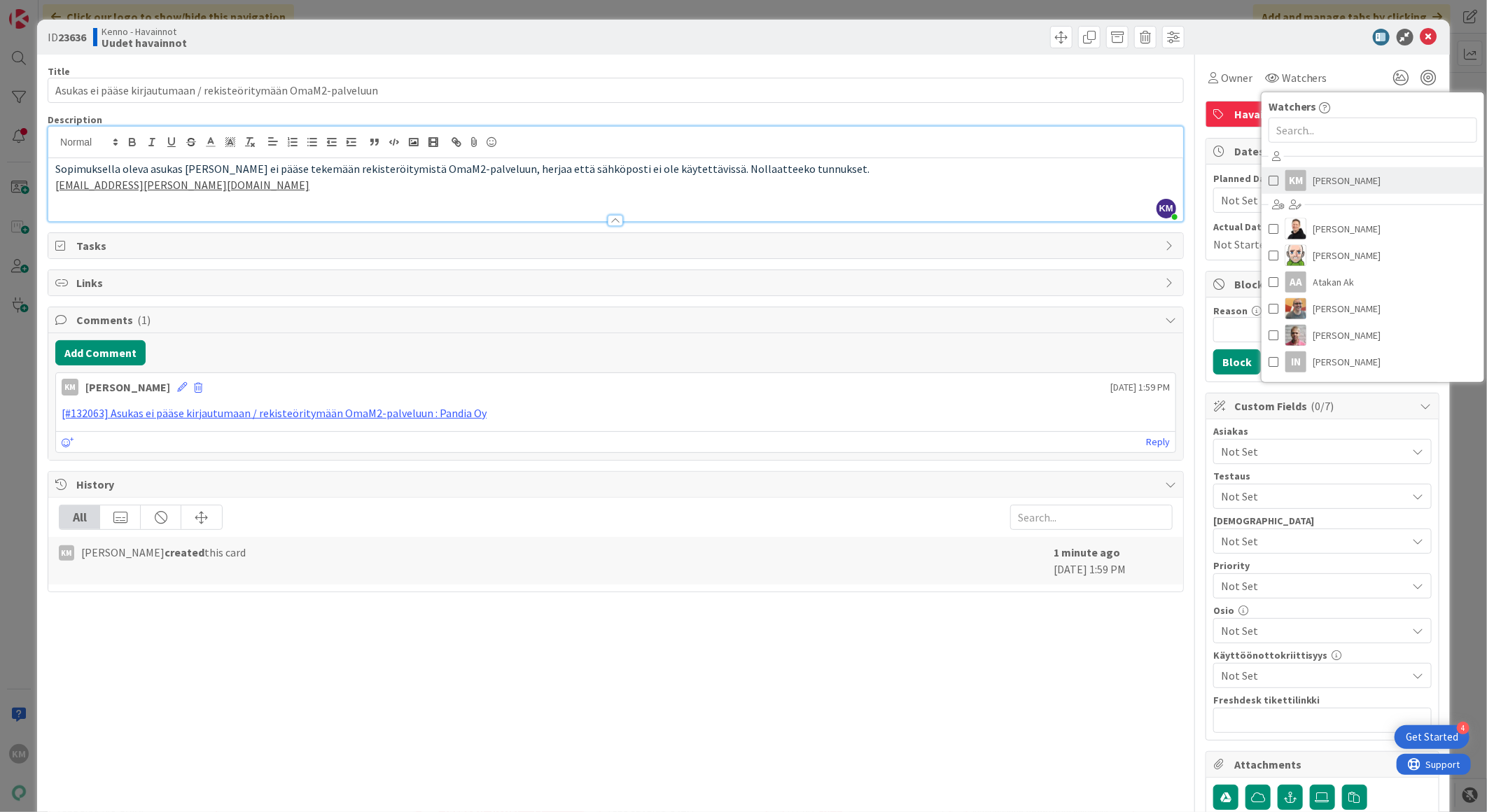
click at [1313, 180] on span "[PERSON_NAME]" at bounding box center [1347, 181] width 68 height 21
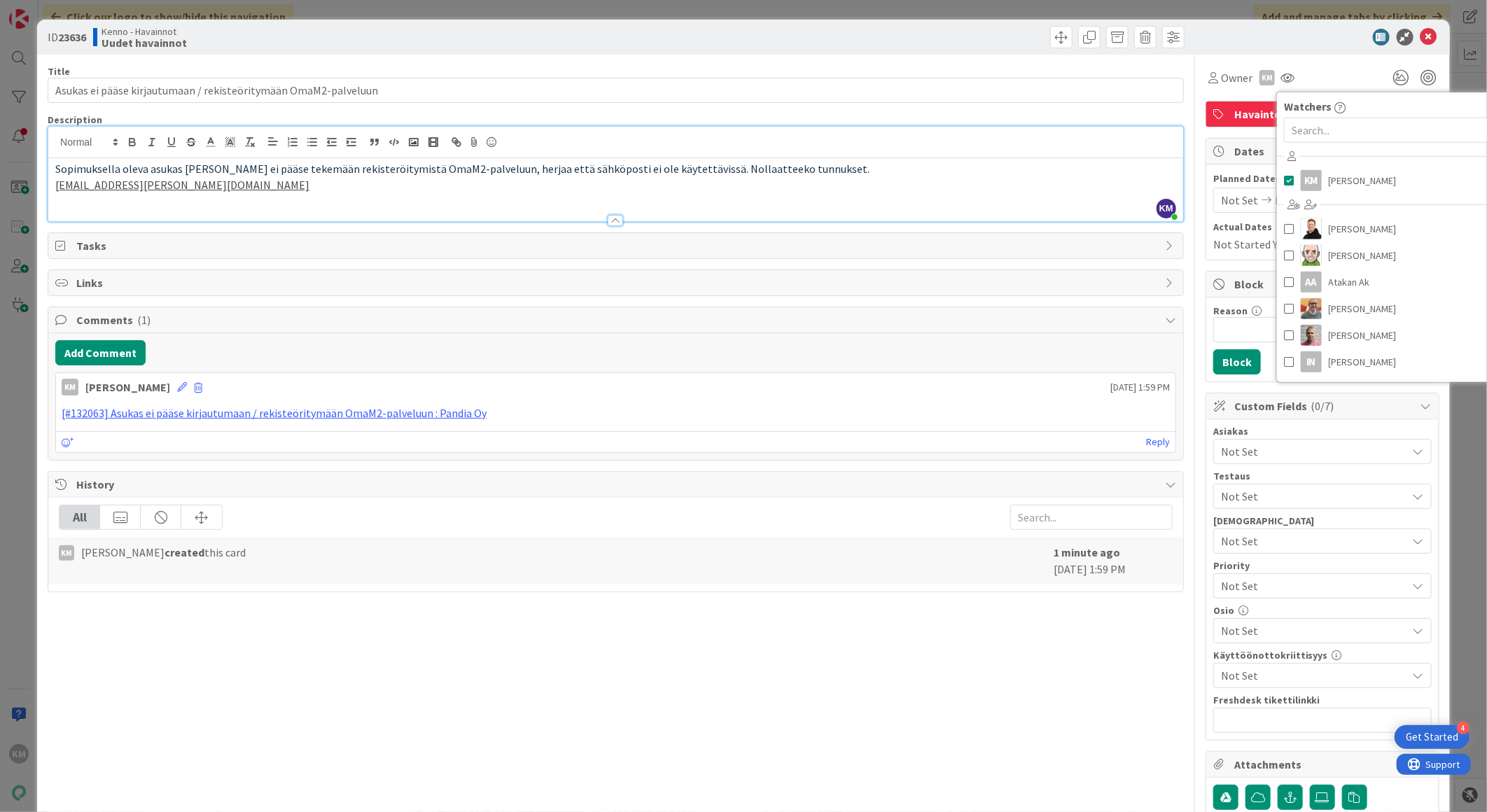
click at [1296, 36] on div at bounding box center [1315, 37] width 248 height 17
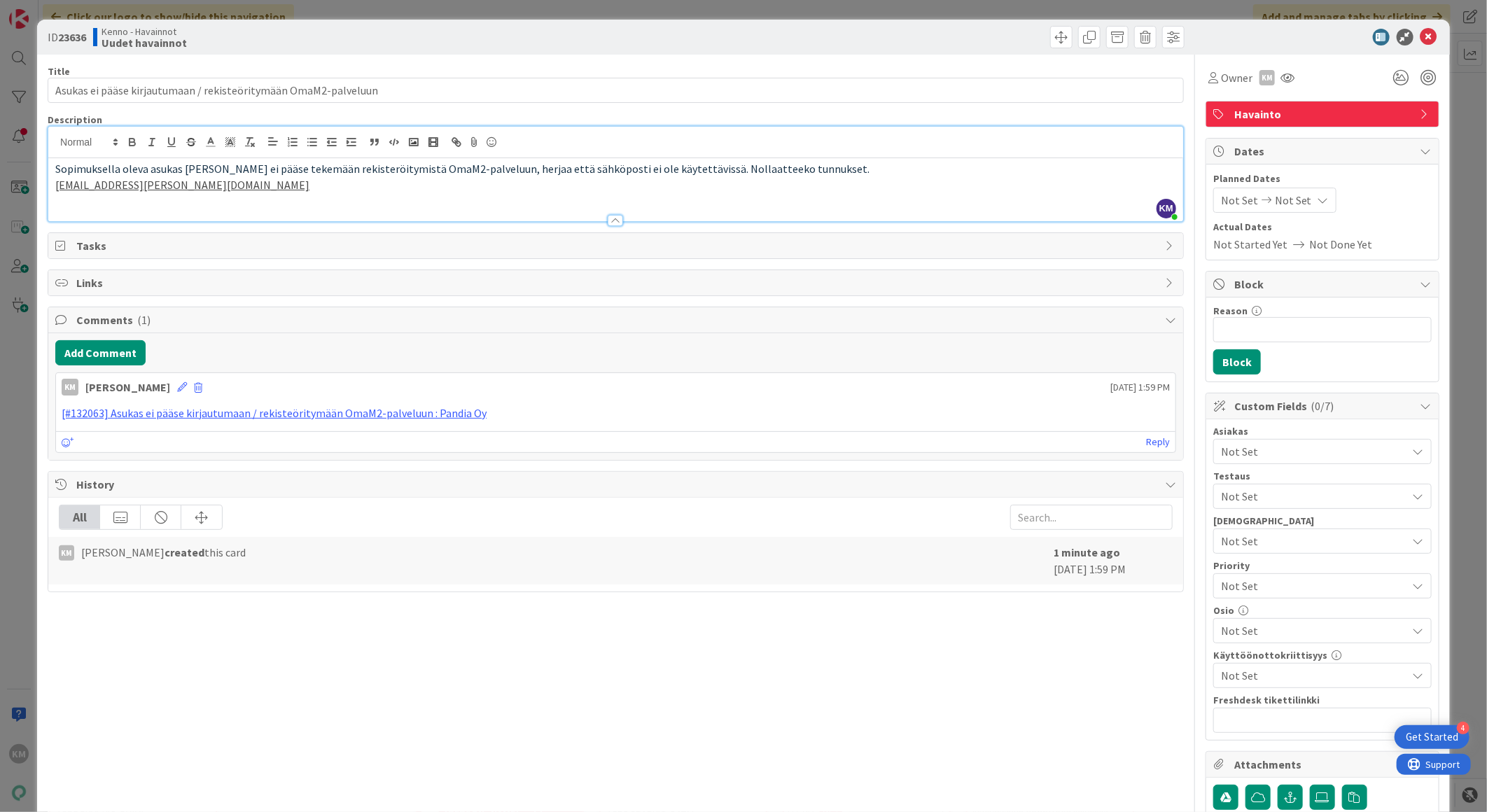
click at [1278, 452] on span "Not Set" at bounding box center [1314, 451] width 187 height 17
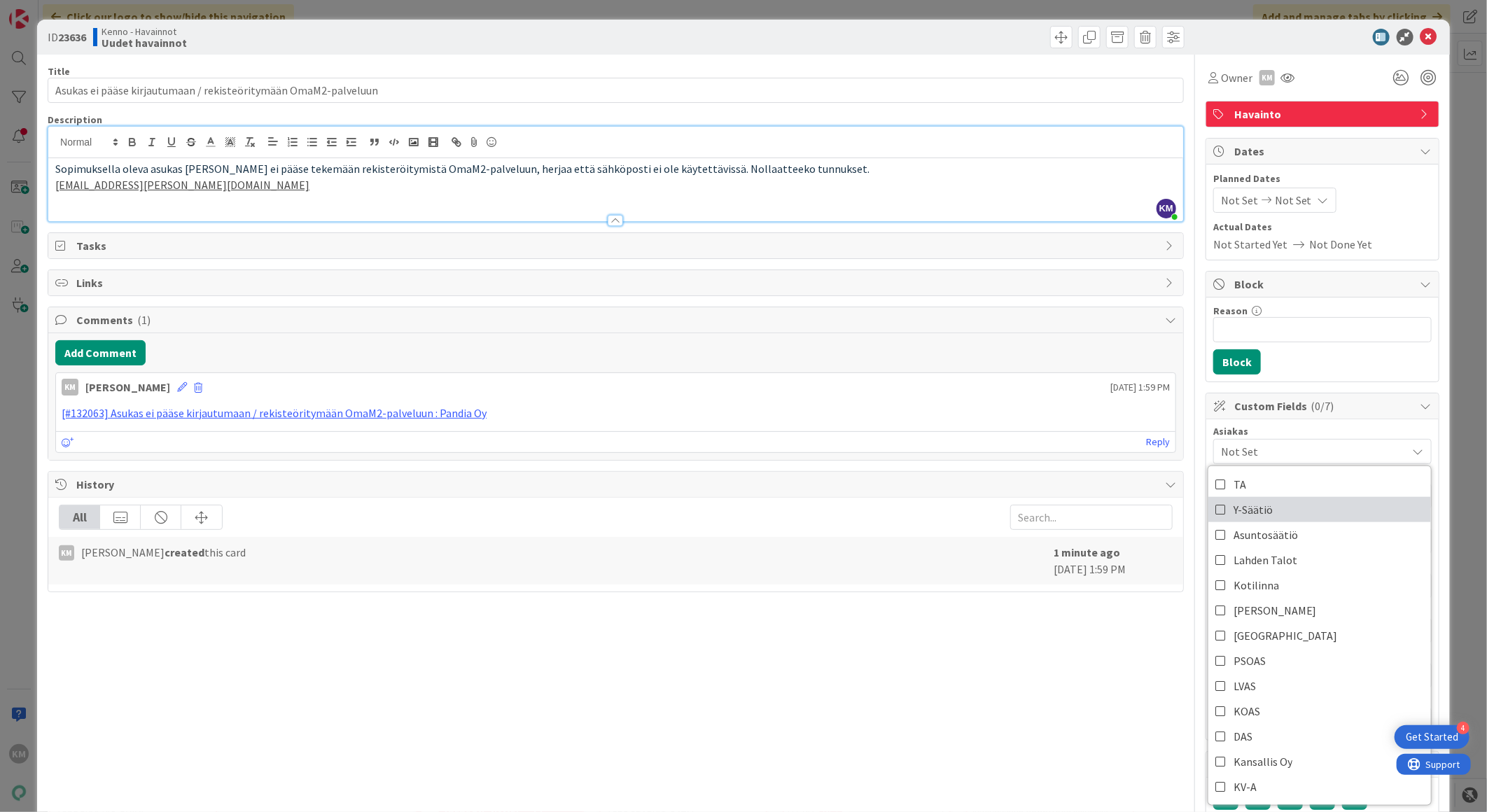
click at [1254, 509] on span "Y-Säätiö" at bounding box center [1252, 509] width 39 height 21
click at [1376, 427] on div "Asiakas" at bounding box center [1322, 431] width 219 height 10
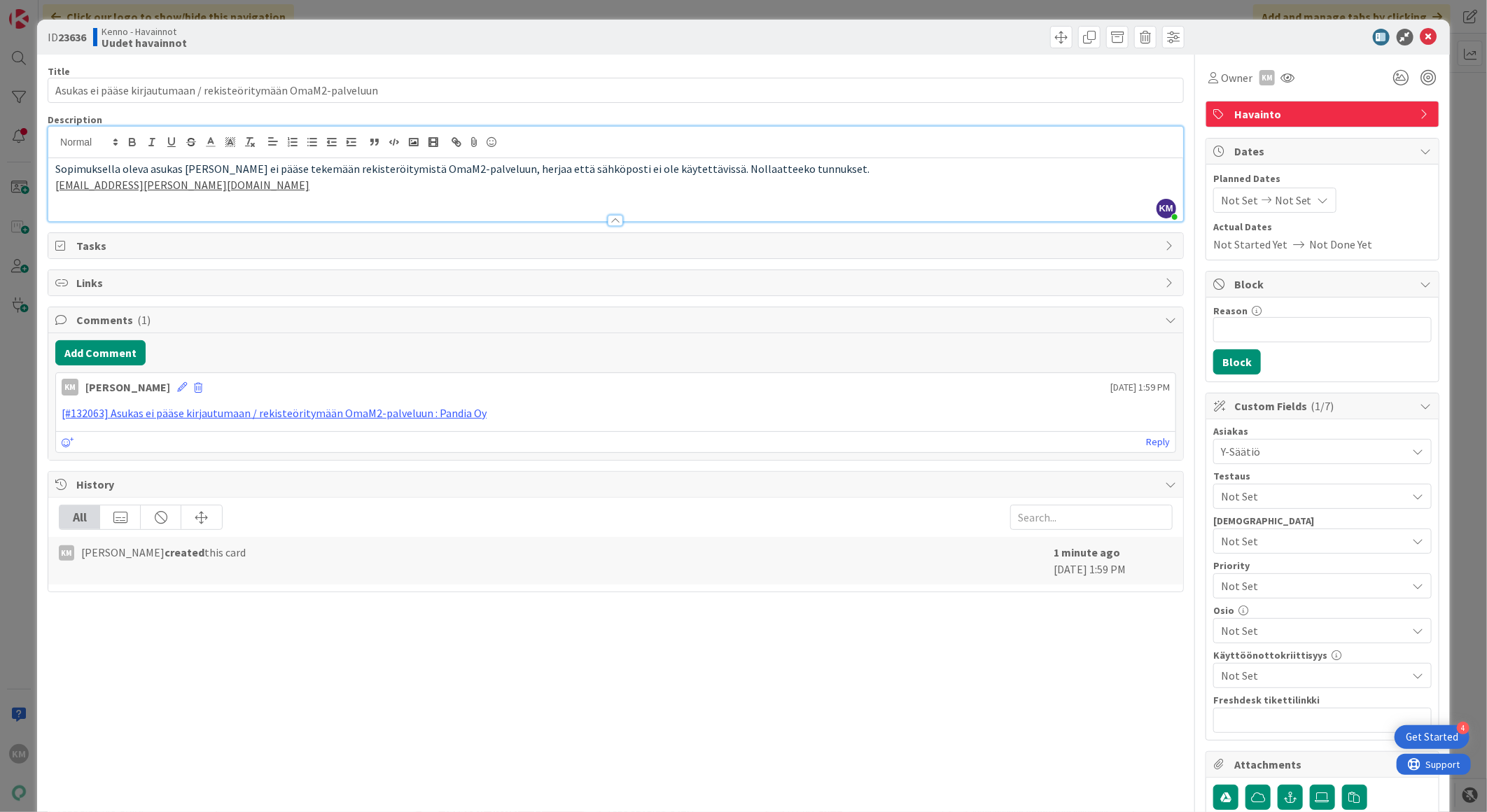
click at [75, 36] on b "23636" at bounding box center [72, 37] width 28 height 14
copy b "23636"
click at [1423, 38] on icon at bounding box center [1429, 37] width 17 height 17
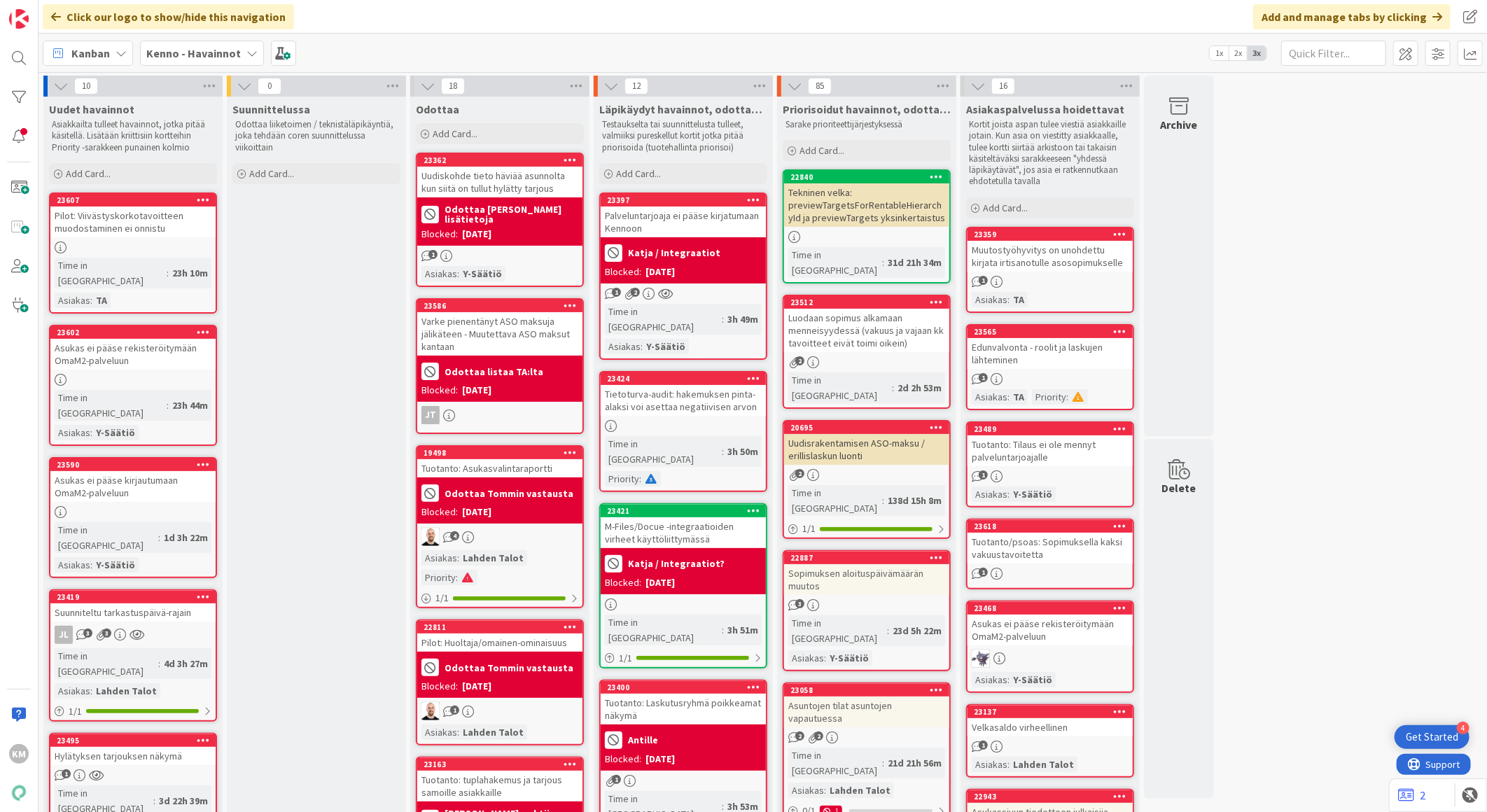
click at [151, 346] on div "Asukas ei pääse rekisteröitymään OmaM2-palveluun" at bounding box center [134, 354] width 166 height 31
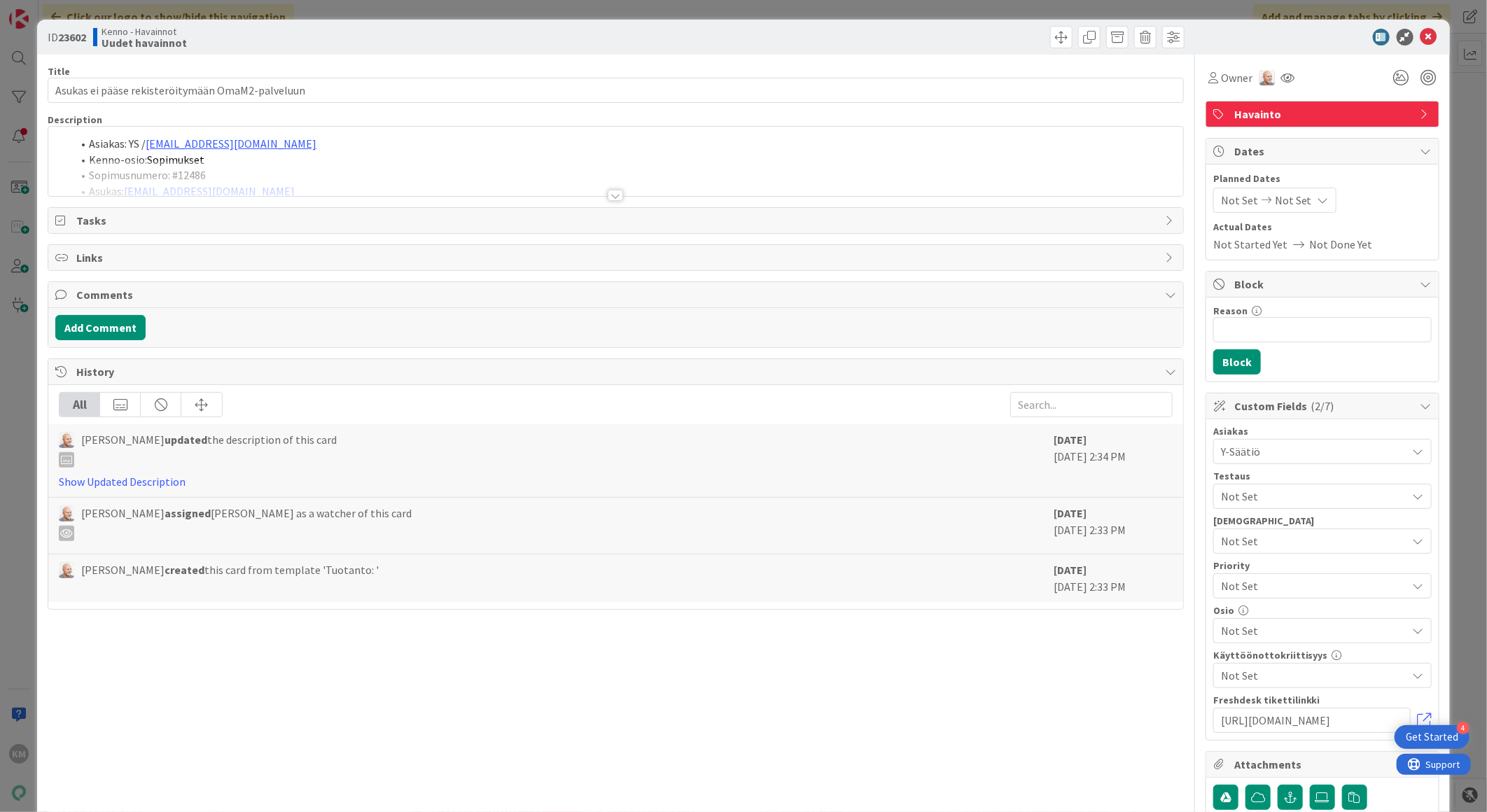
click at [611, 195] on div at bounding box center [615, 195] width 15 height 11
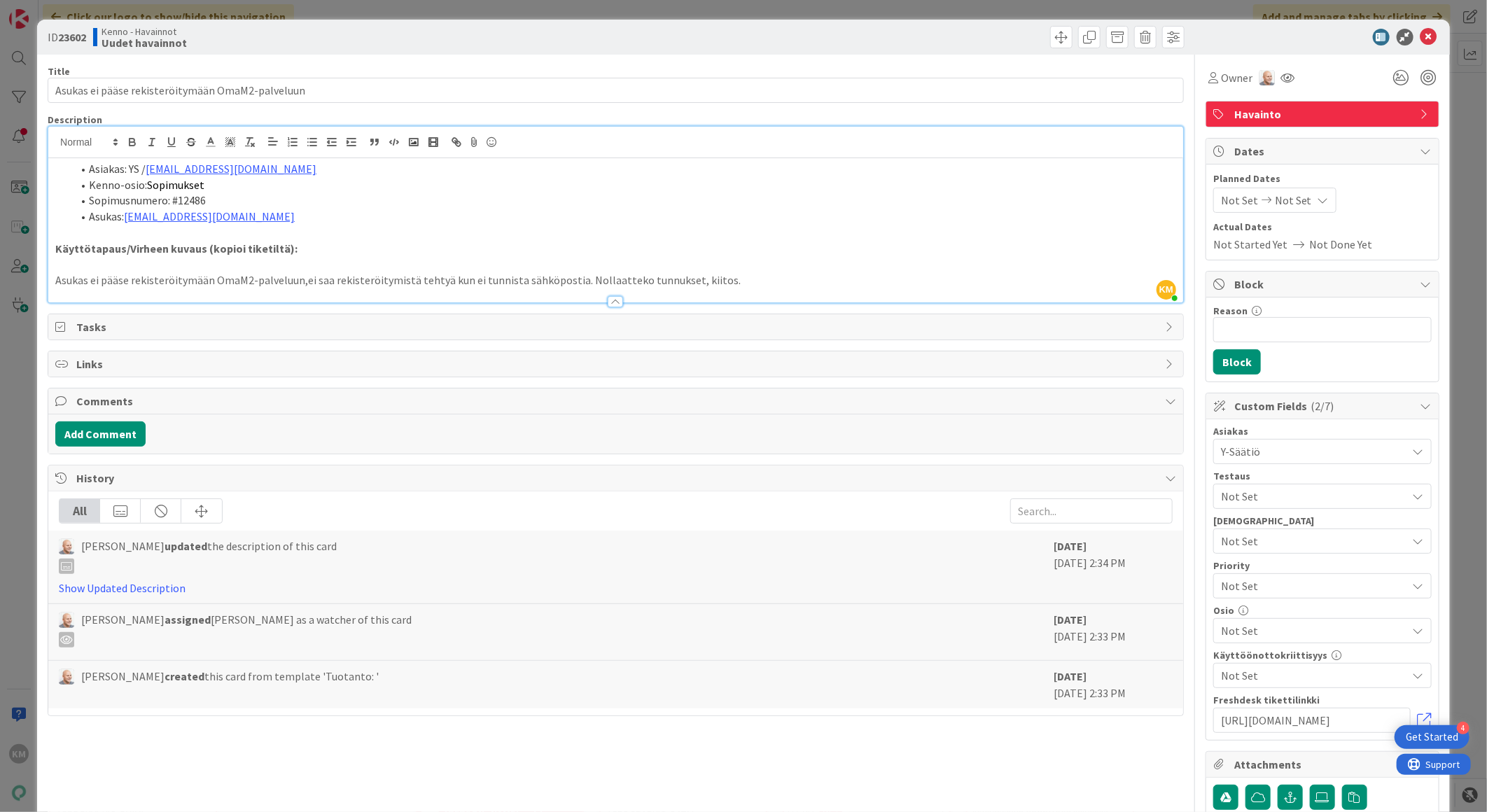
click at [1415, 25] on div "ID 23602 Kenno - Havainnot Uudet havainnot" at bounding box center [744, 37] width 1413 height 35
click at [1421, 33] on icon at bounding box center [1429, 37] width 17 height 17
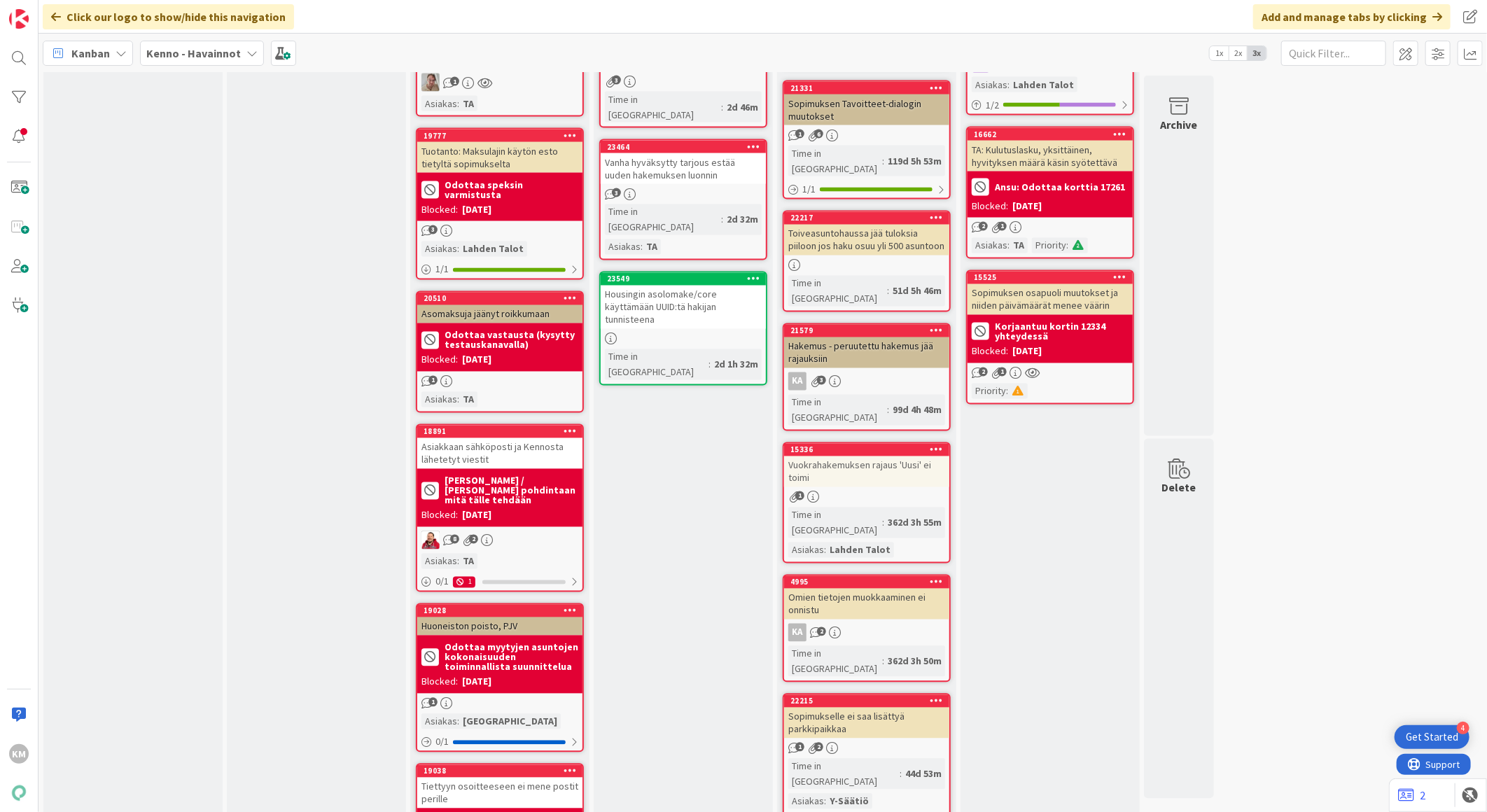
scroll to position [1711, 0]
